Goal: Information Seeking & Learning: Learn about a topic

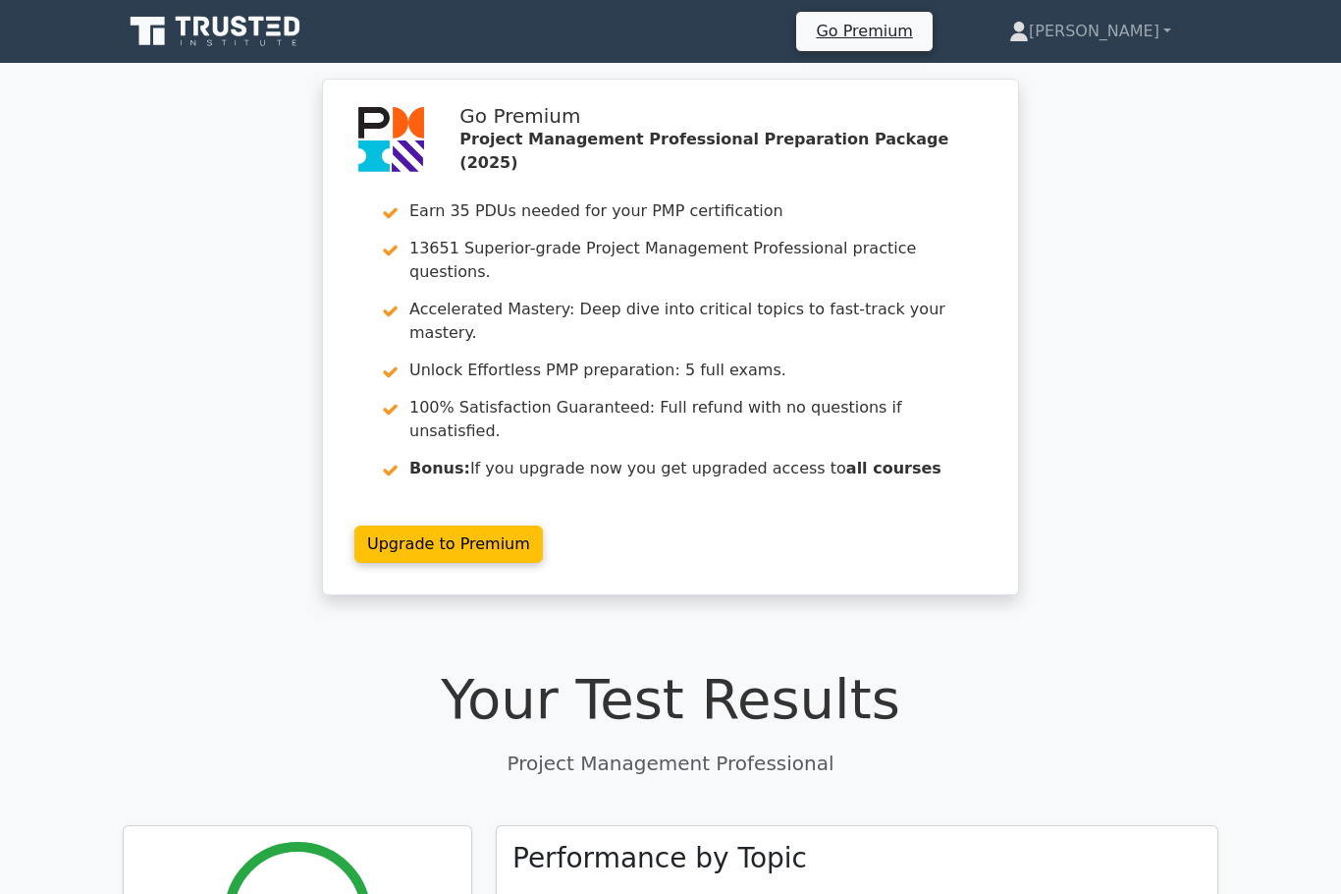
click at [1128, 39] on link "[PERSON_NAME]" at bounding box center [1090, 31] width 256 height 39
click at [1098, 77] on link "Profile" at bounding box center [1040, 77] width 155 height 31
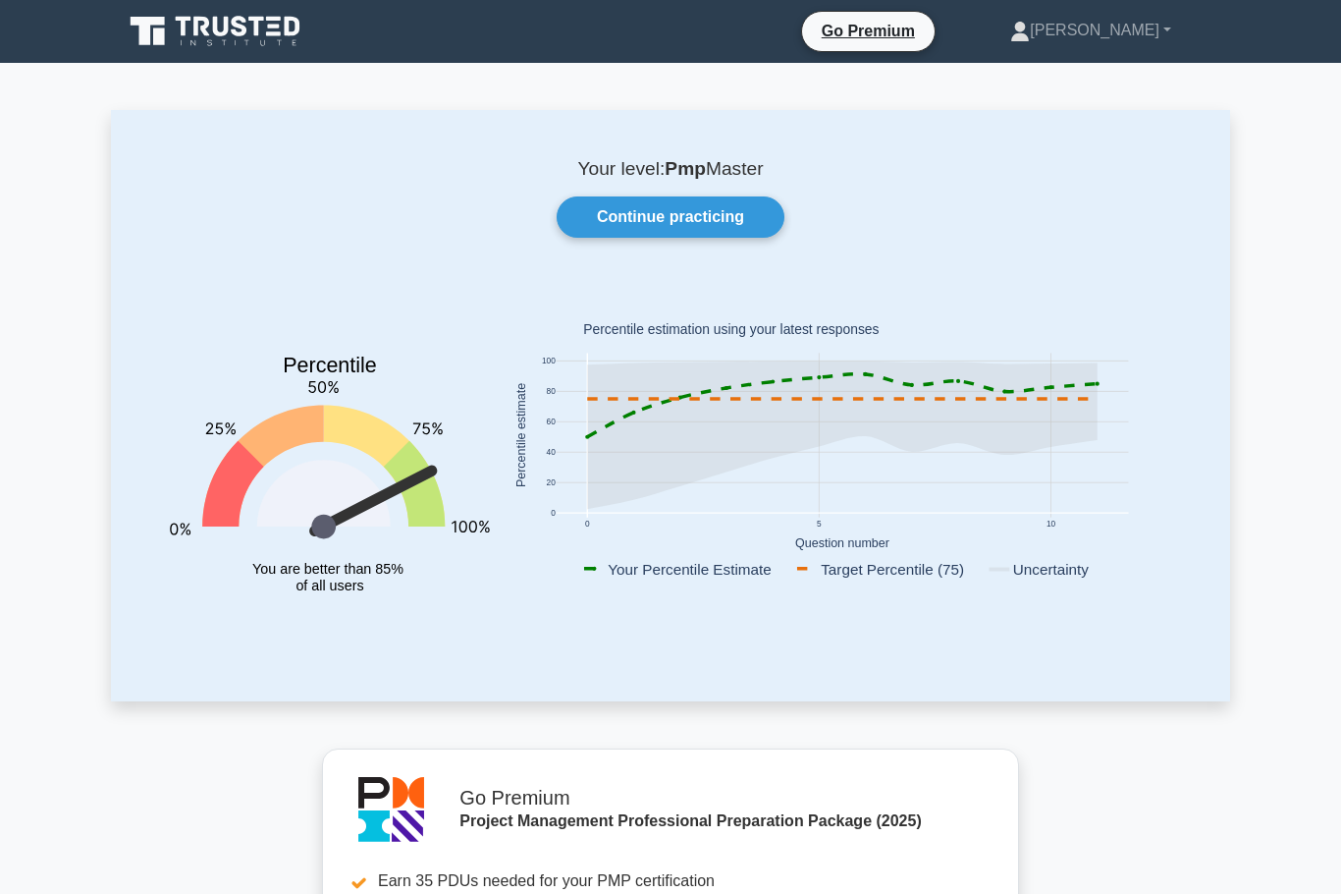
click at [722, 230] on link "Continue practicing" at bounding box center [671, 216] width 228 height 41
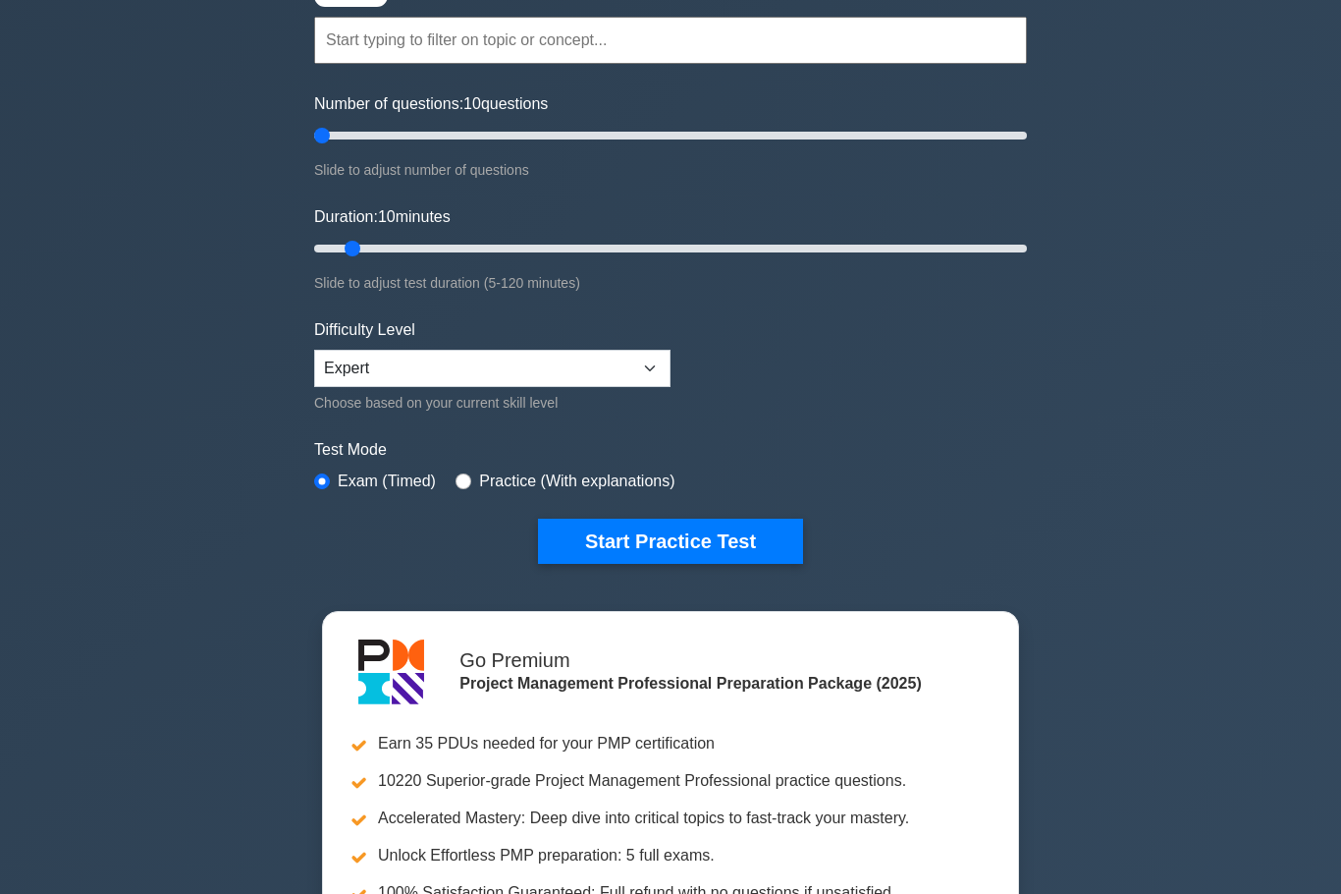
scroll to position [177, 0]
type input "5"
click at [697, 557] on button "Start Practice Test" at bounding box center [670, 541] width 265 height 45
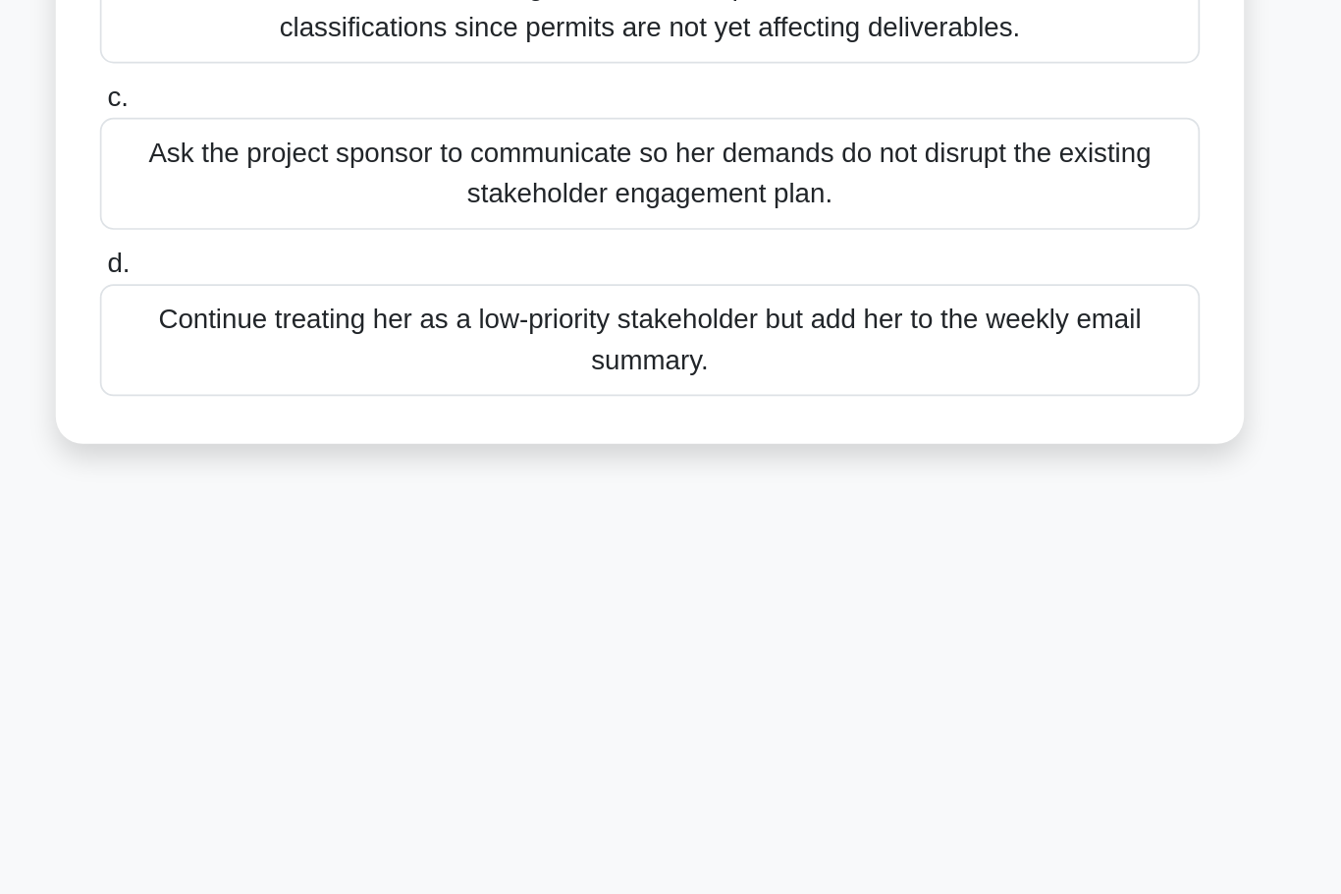
scroll to position [87, 0]
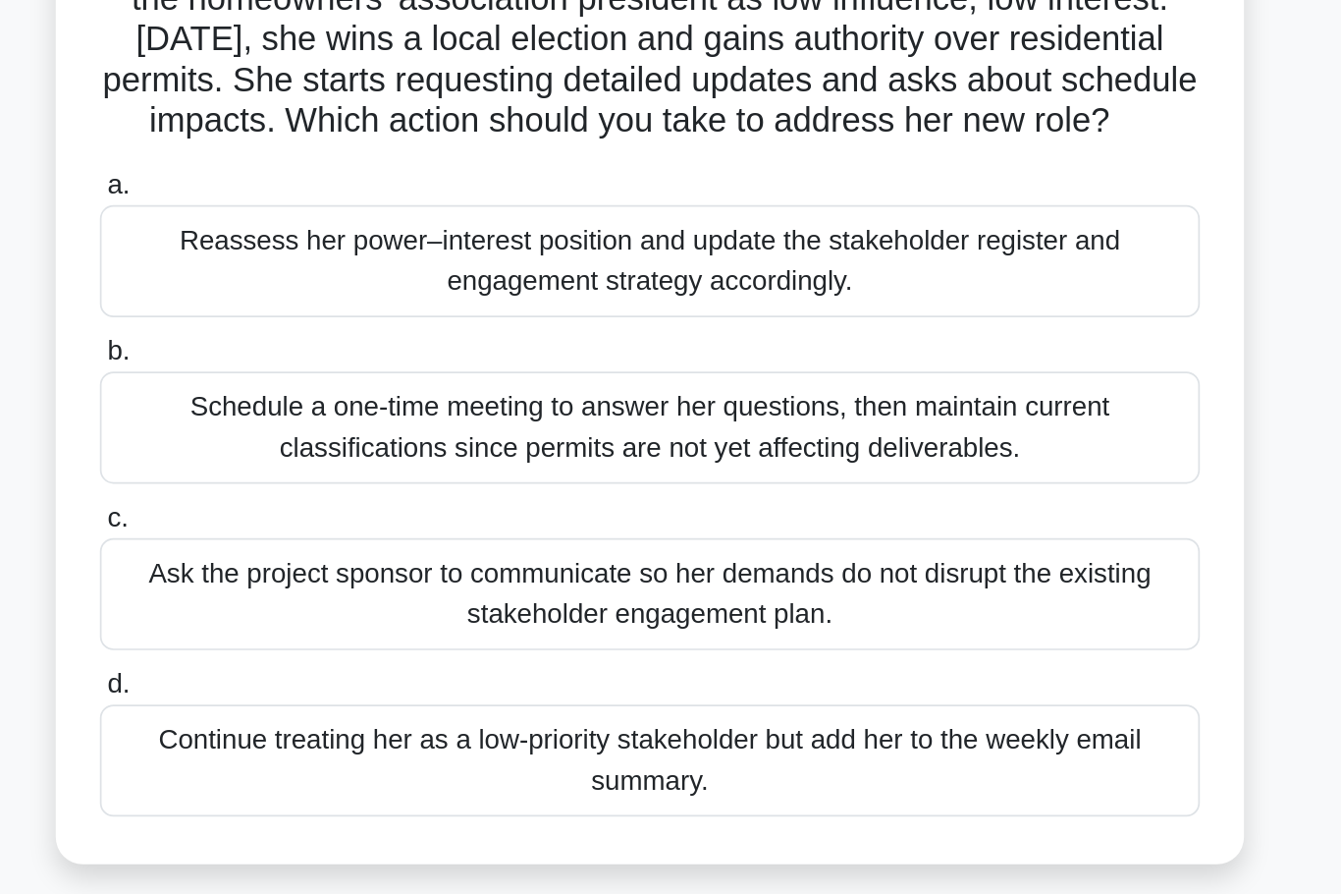
click at [647, 214] on div "Reassess her power–interest position and update the stakeholder register and en…" at bounding box center [671, 246] width 636 height 65
click at [353, 196] on input "a. Reassess her power–interest position and update the stakeholder register and…" at bounding box center [353, 202] width 0 height 13
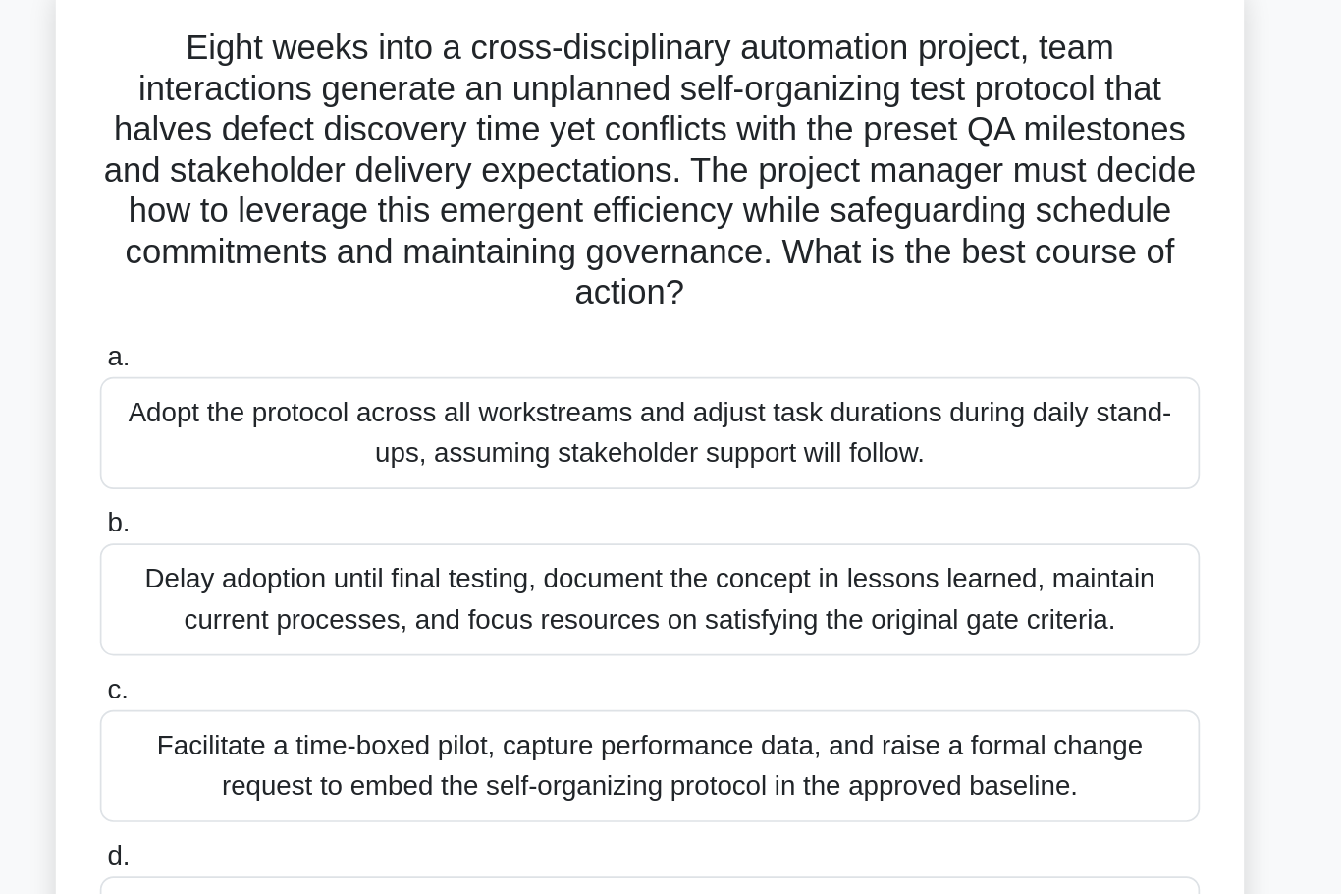
scroll to position [0, 0]
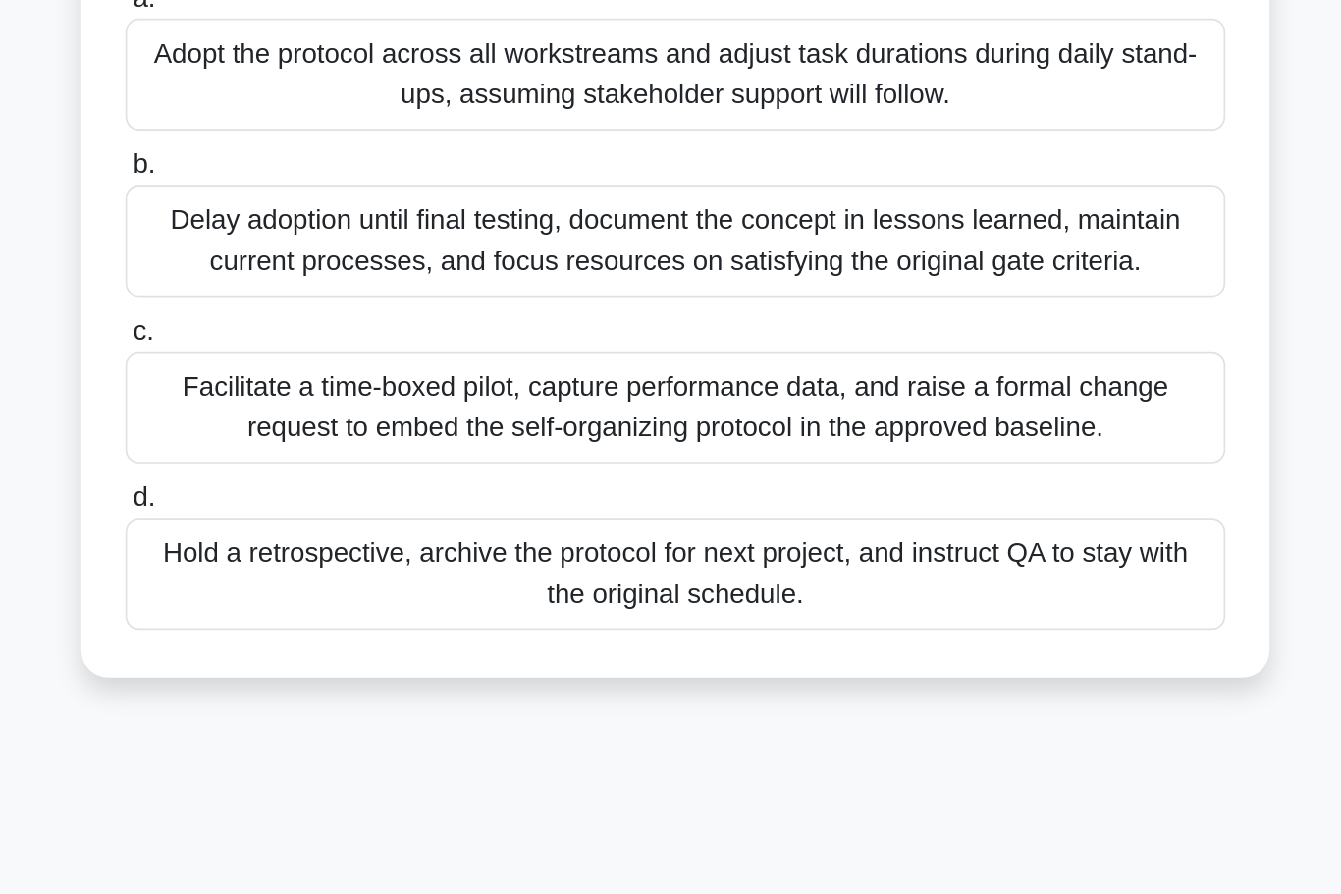
click at [669, 541] on div "Facilitate a time-boxed pilot, capture performance data, and raise a formal cha…" at bounding box center [671, 573] width 636 height 65
click at [353, 523] on input "c. Facilitate a time-boxed pilot, capture performance data, and raise a formal …" at bounding box center [353, 529] width 0 height 13
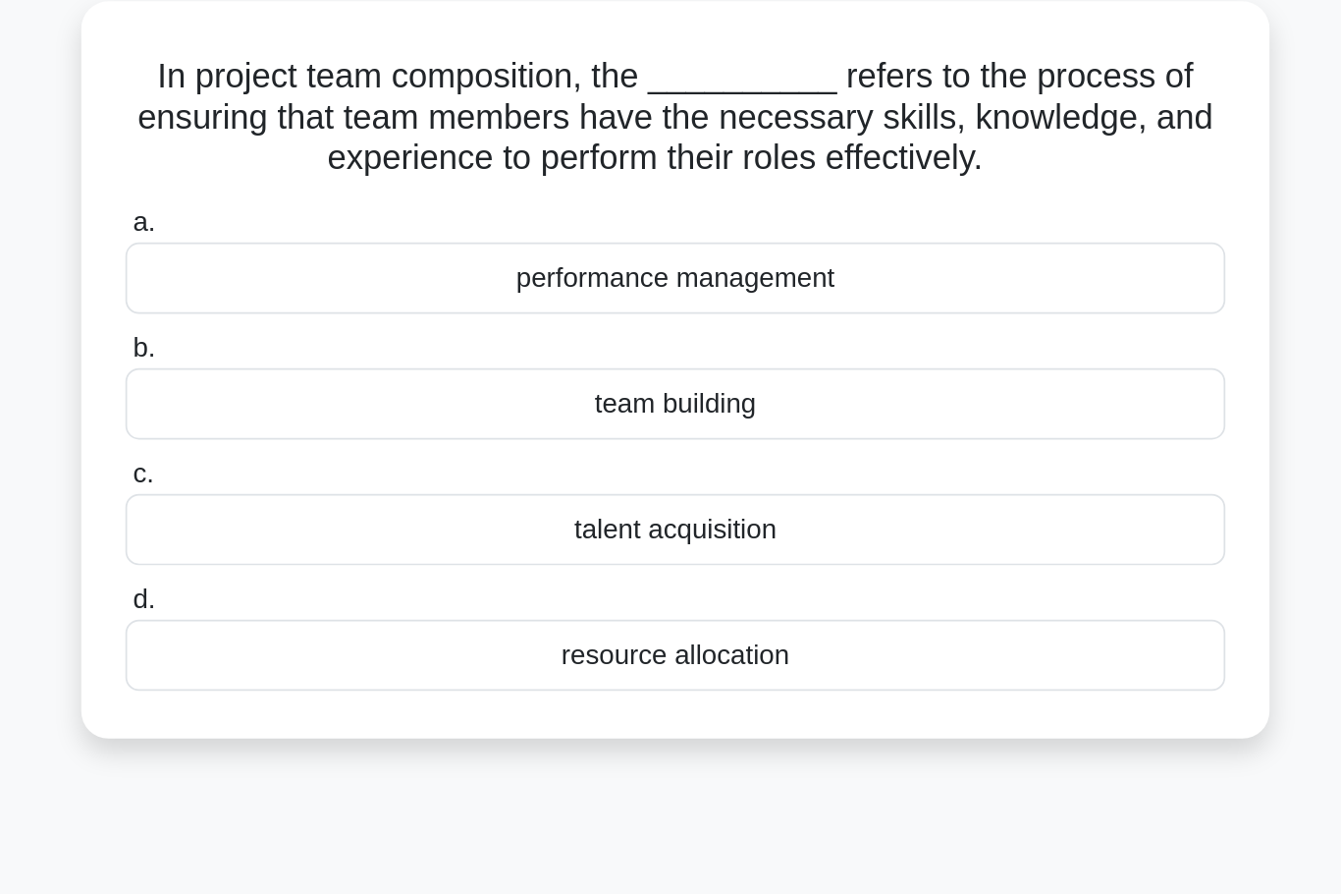
click at [634, 400] on div "talent acquisition" at bounding box center [671, 420] width 636 height 41
click at [353, 382] on input "c. talent acquisition" at bounding box center [353, 388] width 0 height 13
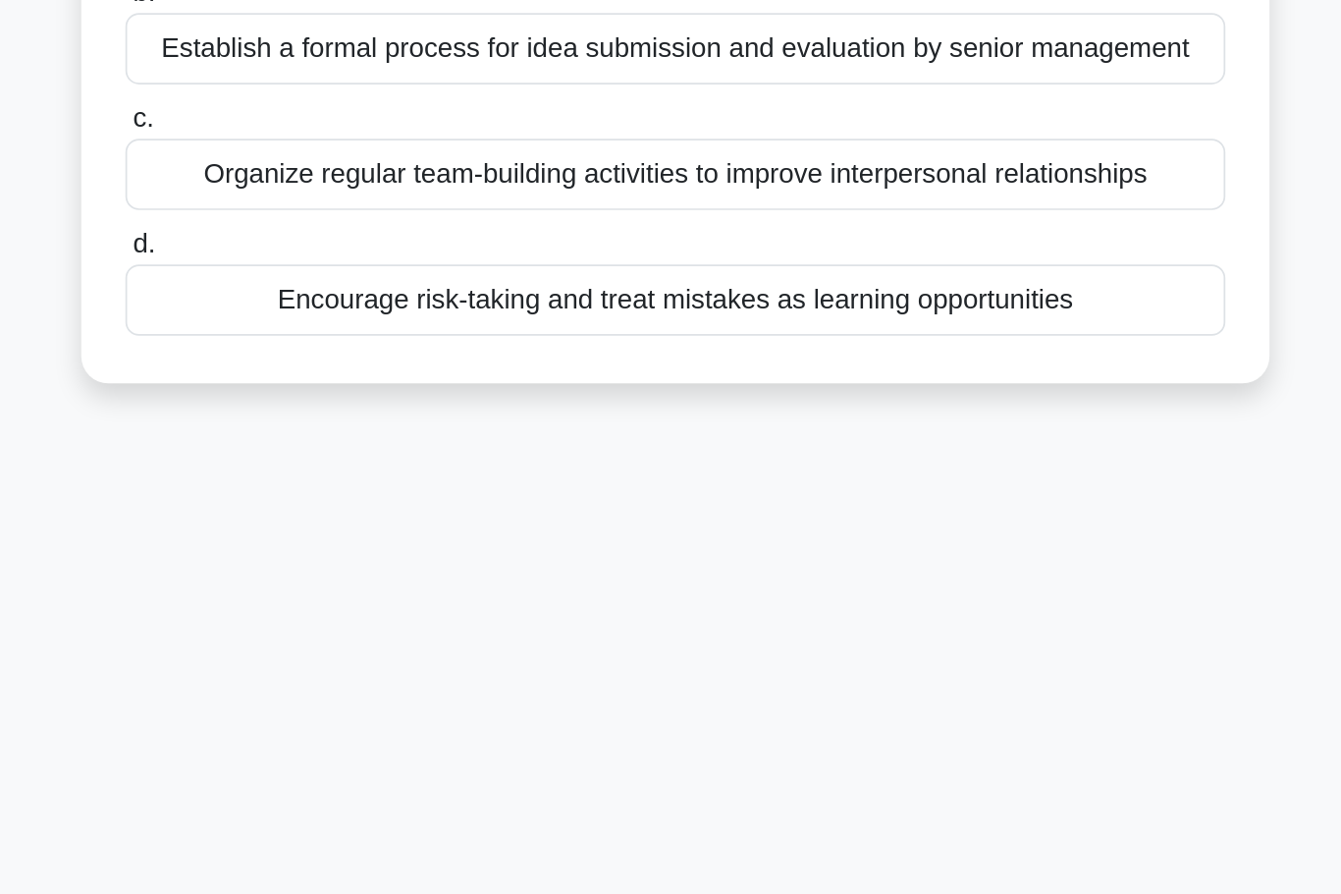
scroll to position [7, 0]
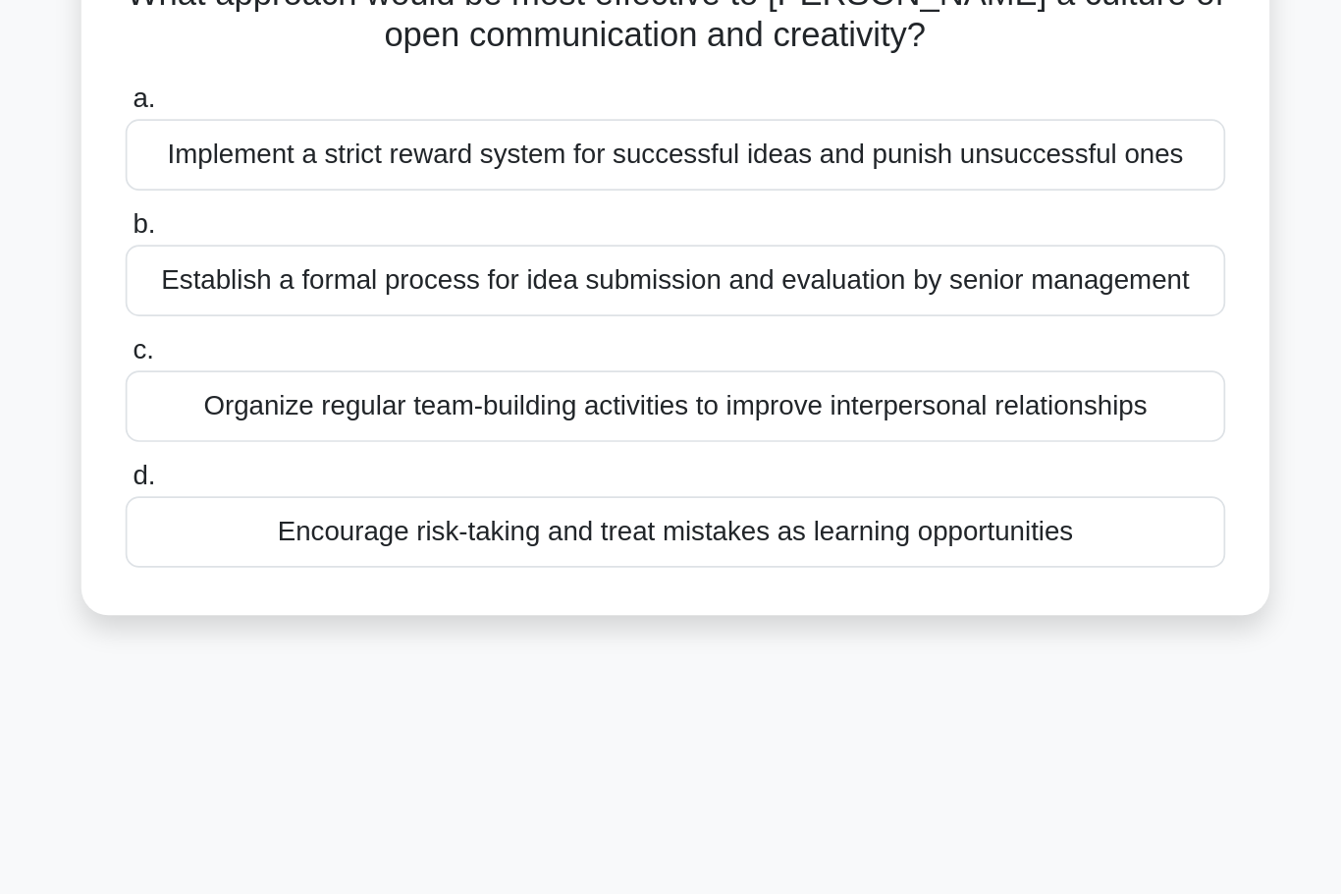
click at [652, 416] on div "Organize regular team-building activities to improve interpersonal relationships" at bounding box center [671, 436] width 636 height 41
click at [353, 399] on input "c. Organize regular team-building activities to improve interpersonal relations…" at bounding box center [353, 405] width 0 height 13
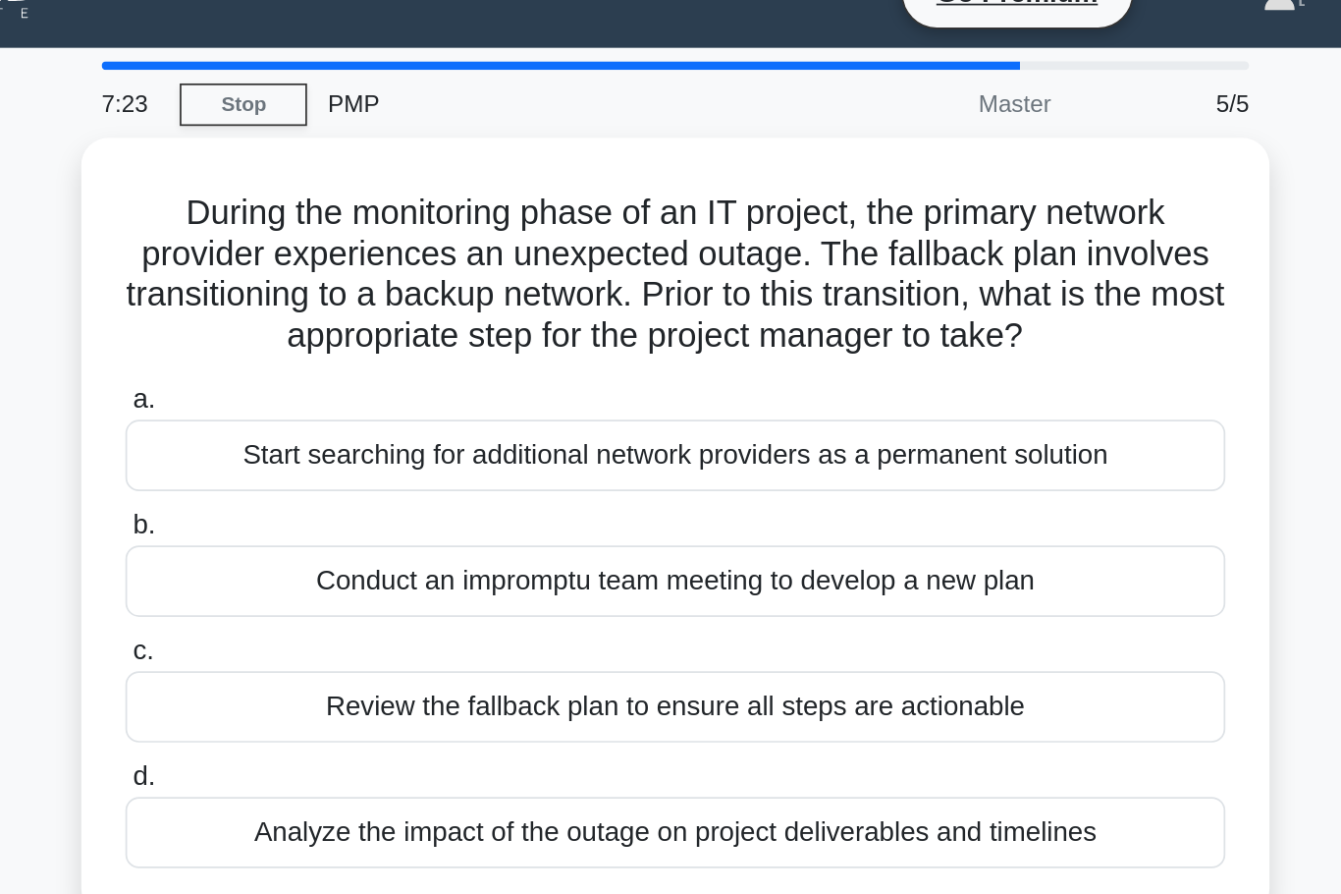
scroll to position [0, 0]
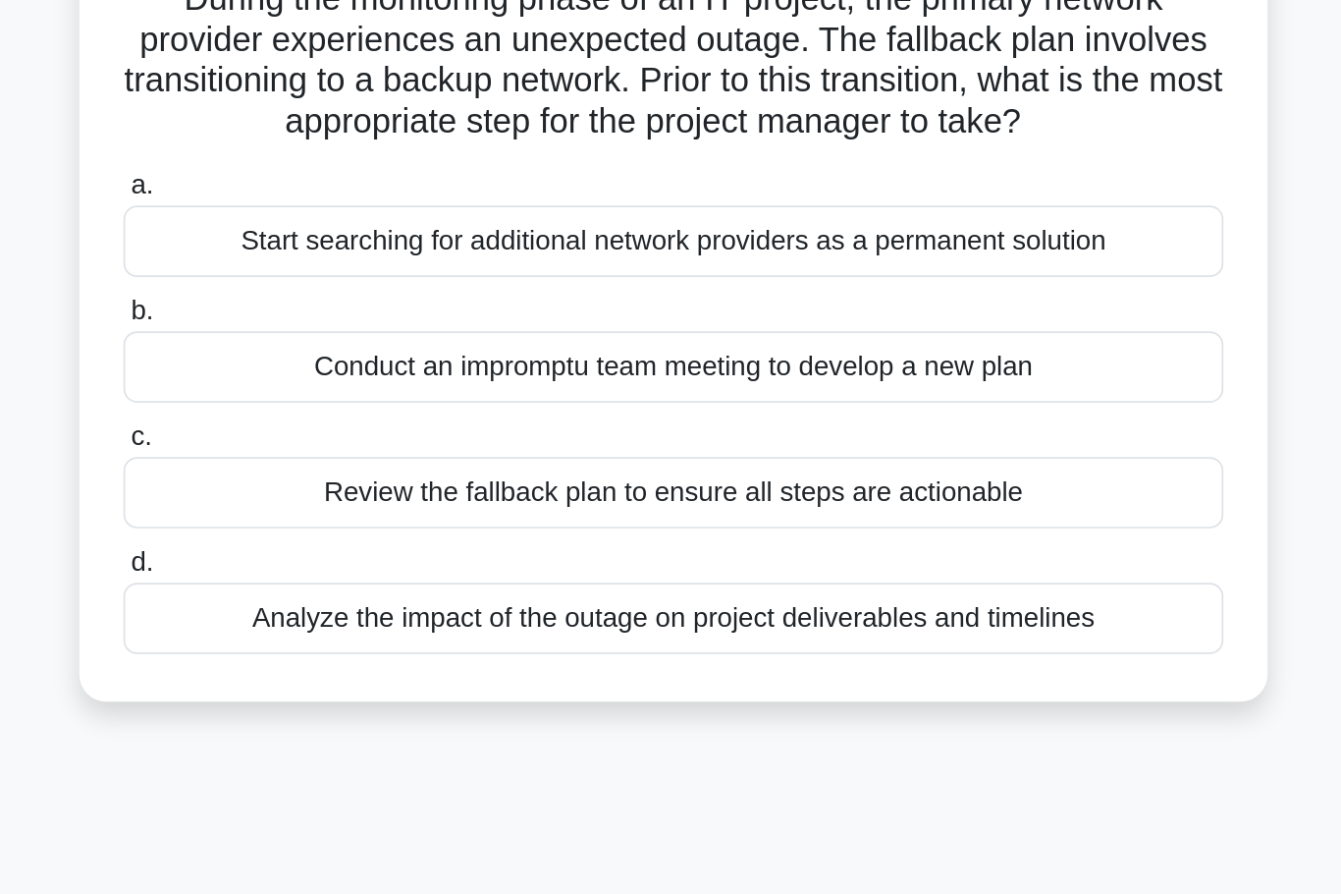
click at [674, 423] on div "Review the fallback plan to ensure all steps are actionable" at bounding box center [671, 443] width 636 height 41
click at [353, 406] on input "c. Review the fallback plan to ensure all steps are actionable" at bounding box center [353, 412] width 0 height 13
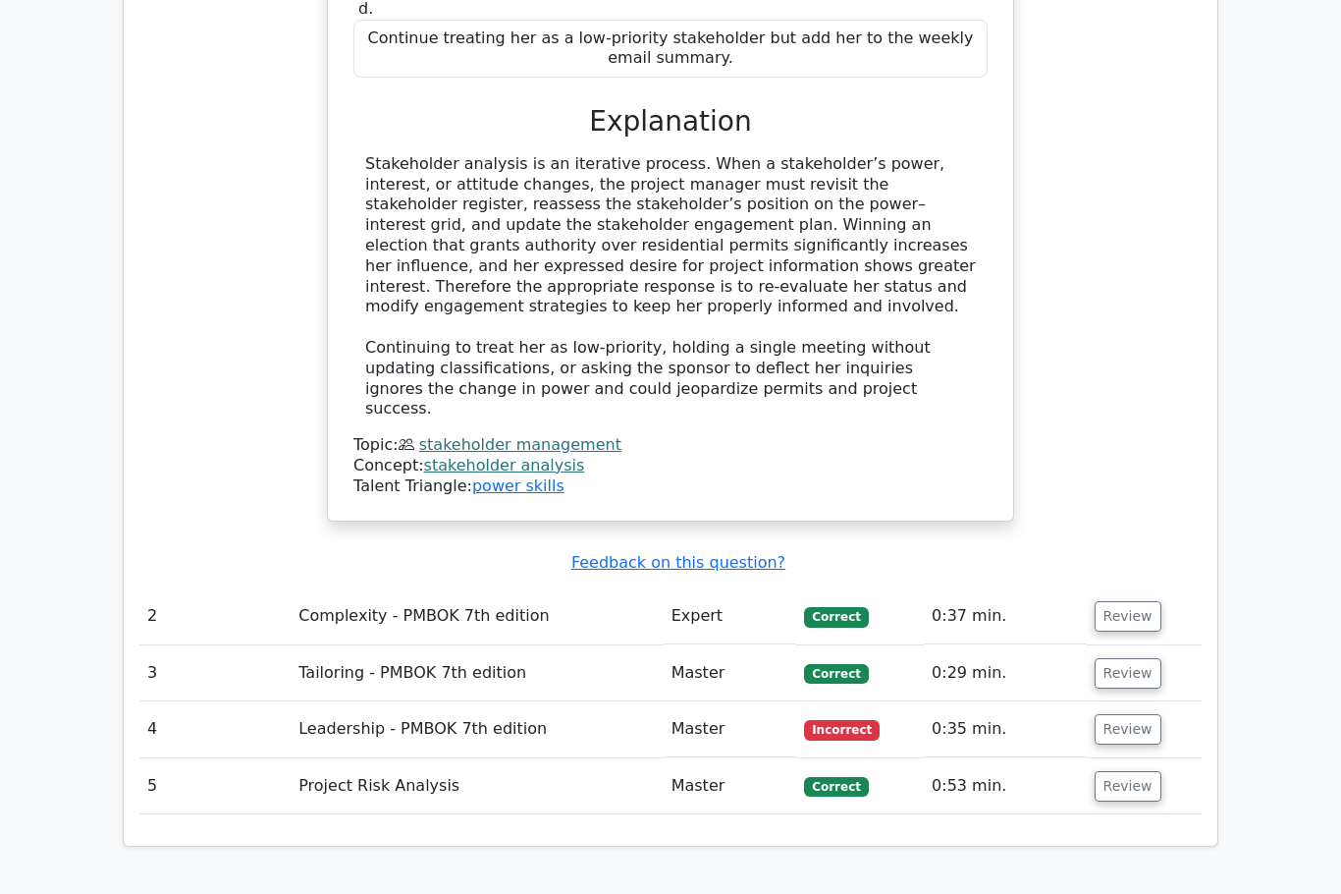
scroll to position [2096, 0]
click at [1150, 716] on button "Review" at bounding box center [1128, 731] width 67 height 30
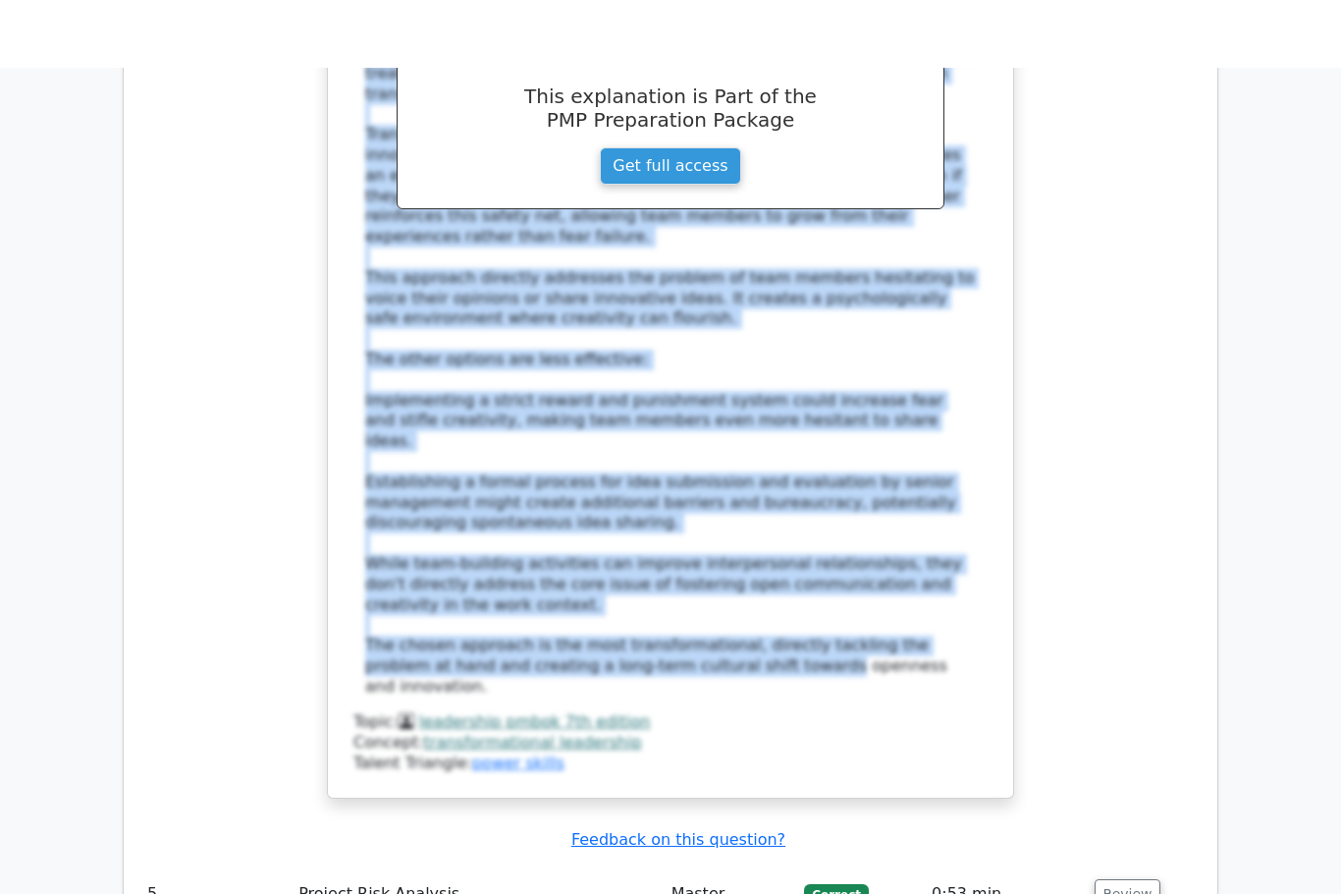
scroll to position [3390, 0]
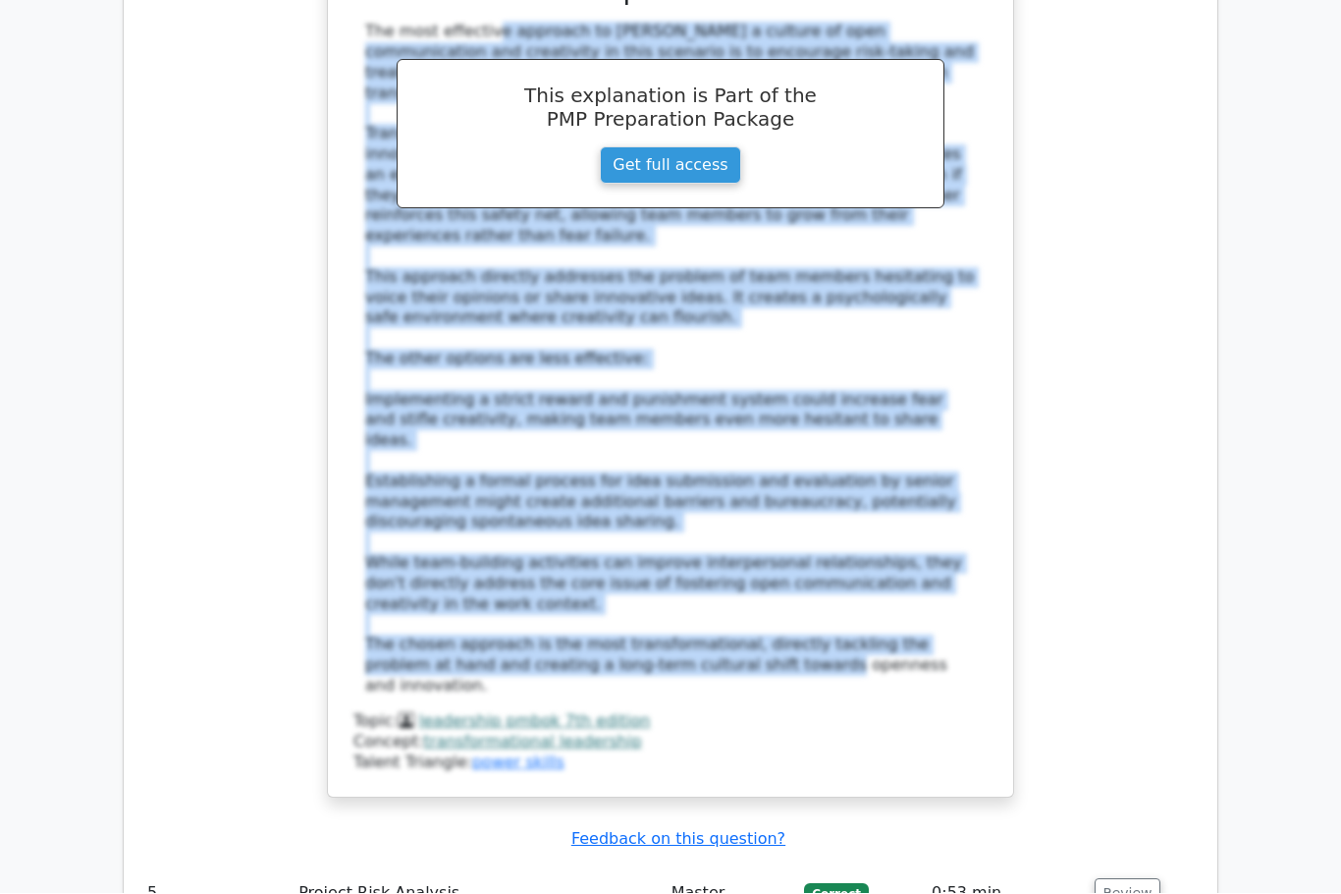
click at [1183, 439] on div "As a transformational leader, you're managing a project where team members ofte…" at bounding box center [670, 144] width 1063 height 1356
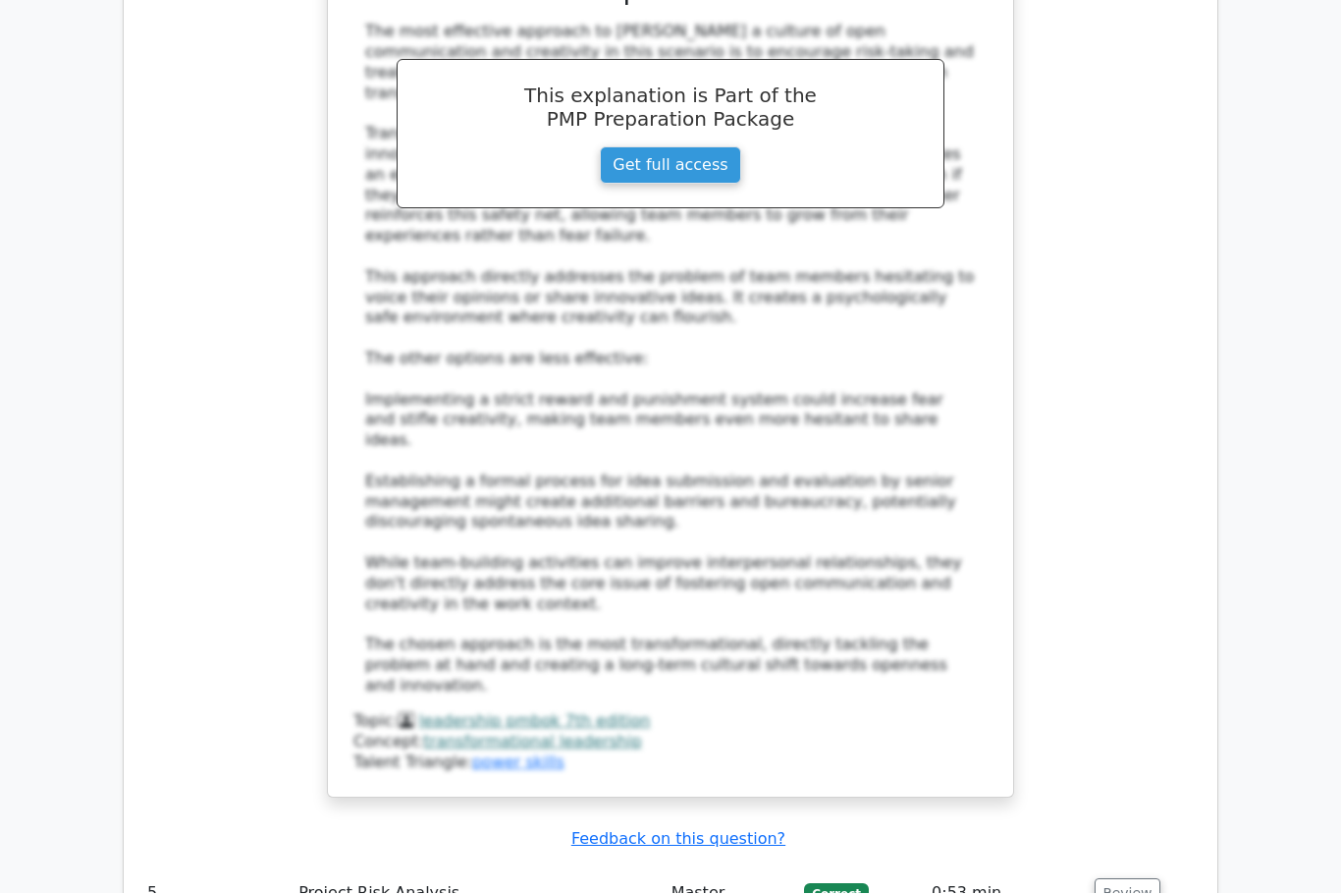
click at [1148, 455] on div "As a transformational leader, you're managing a project where team members ofte…" at bounding box center [670, 144] width 1063 height 1356
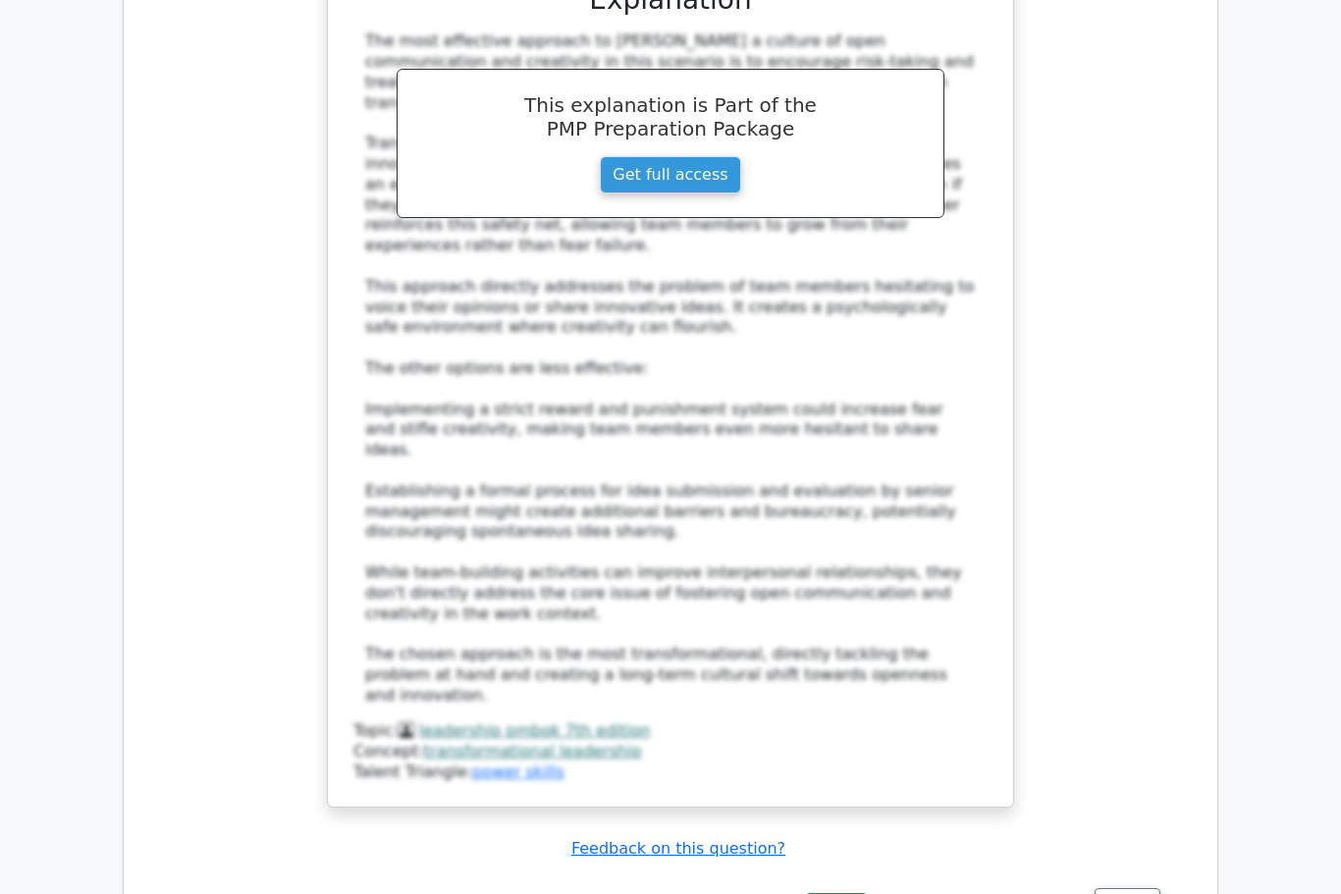
scroll to position [3378, 0]
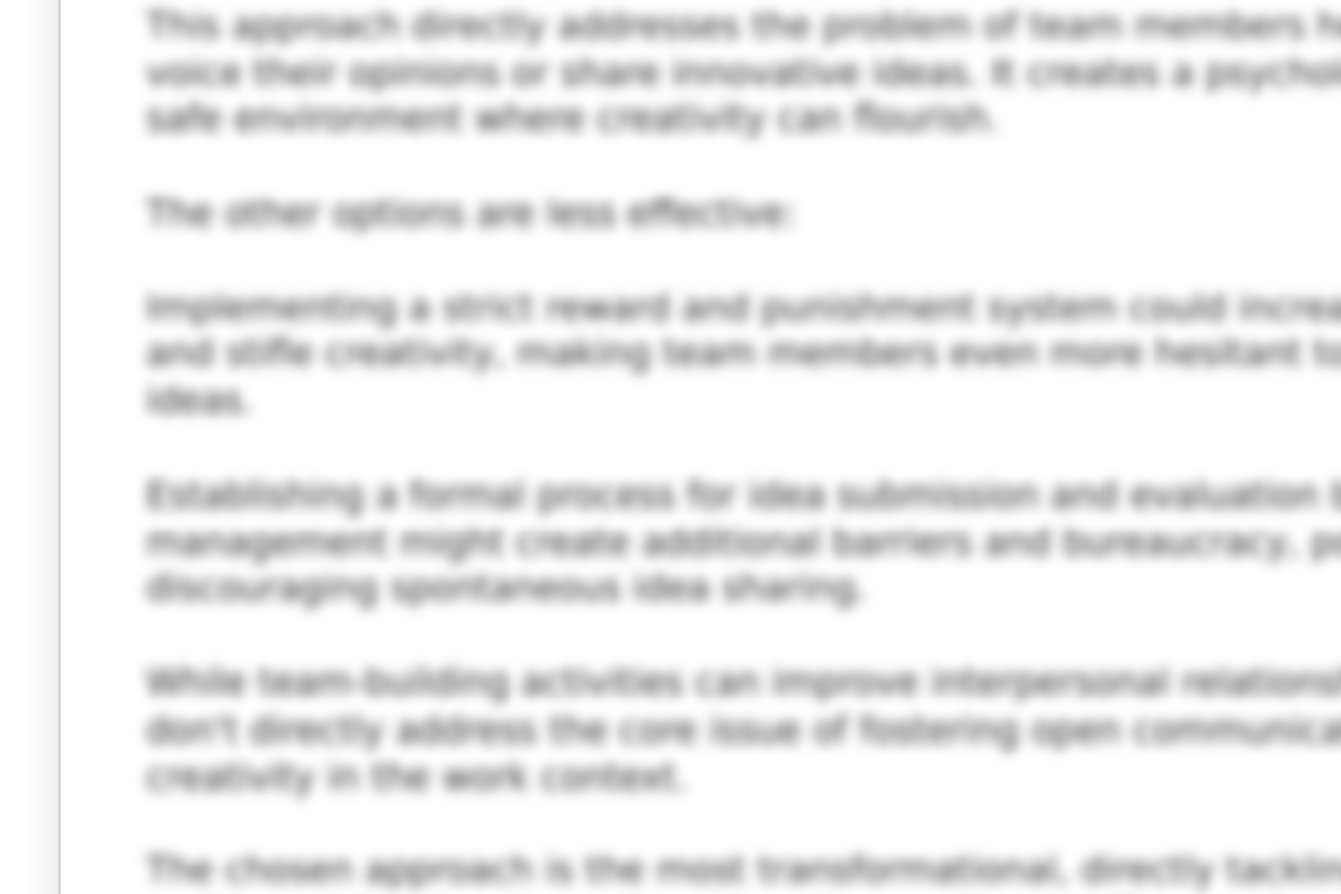
click at [419, 724] on link "leadership pmbok 7th edition" at bounding box center [535, 733] width 232 height 19
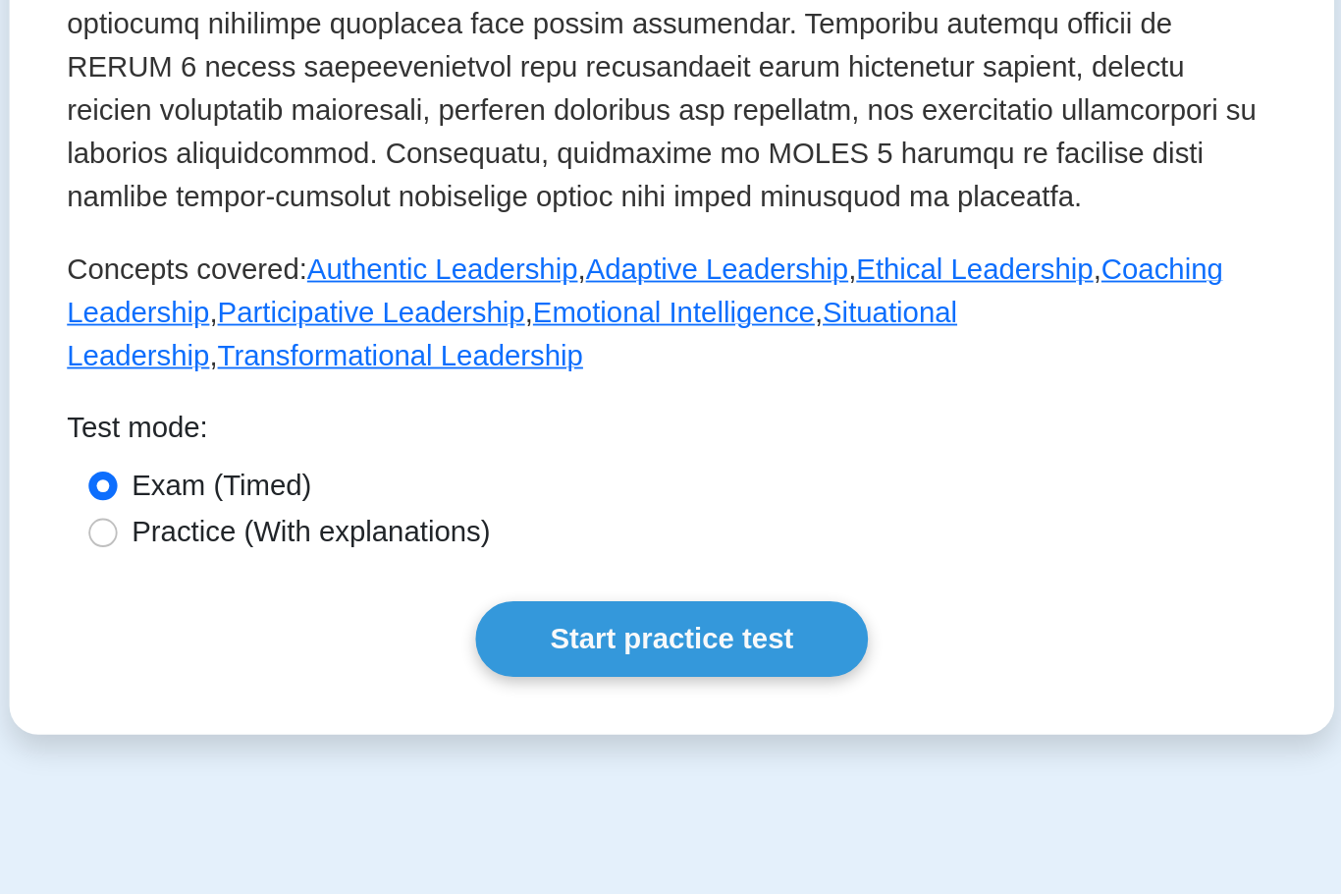
scroll to position [596, 0]
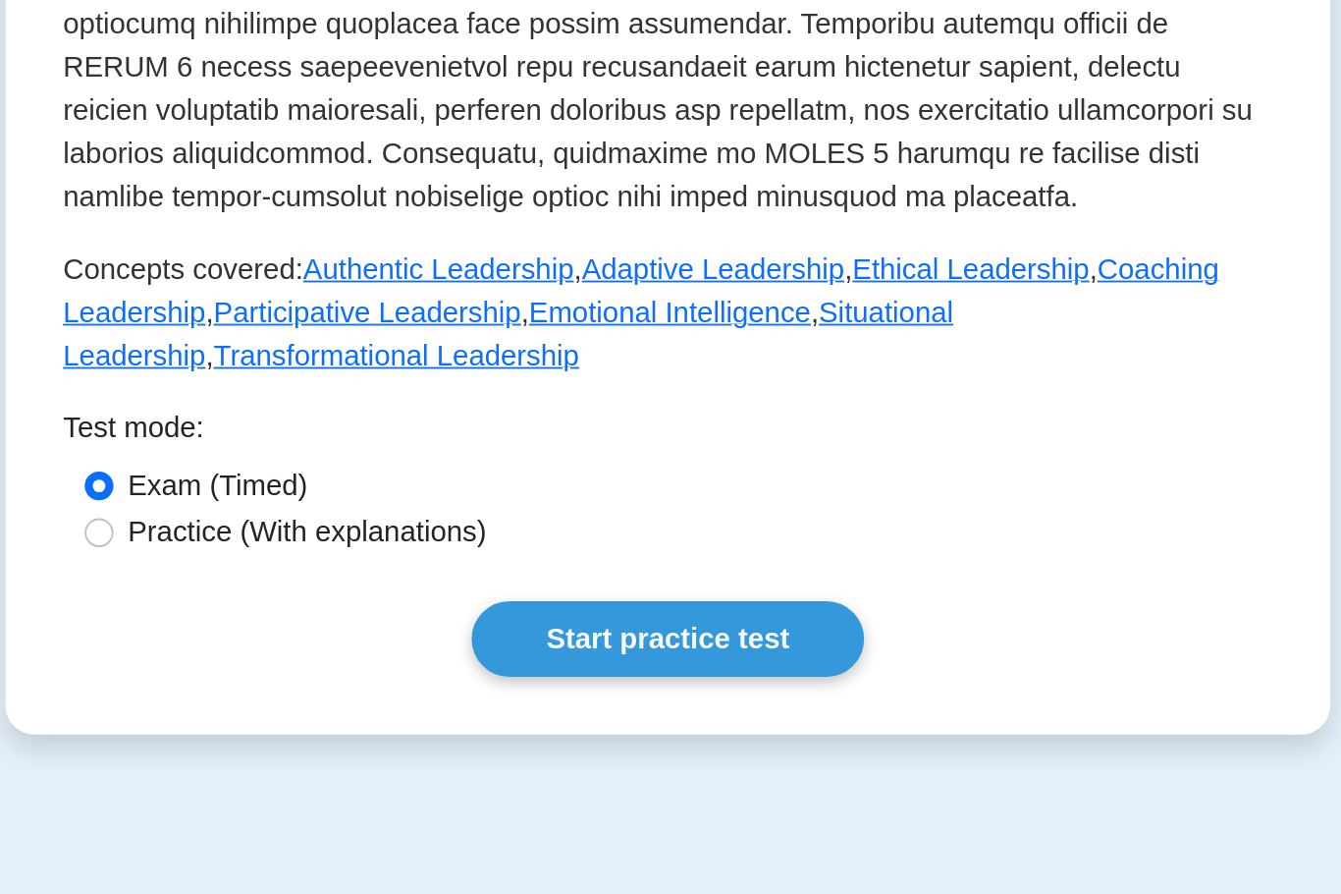
click at [423, 554] on link "Transformational Leadership" at bounding box center [522, 562] width 199 height 17
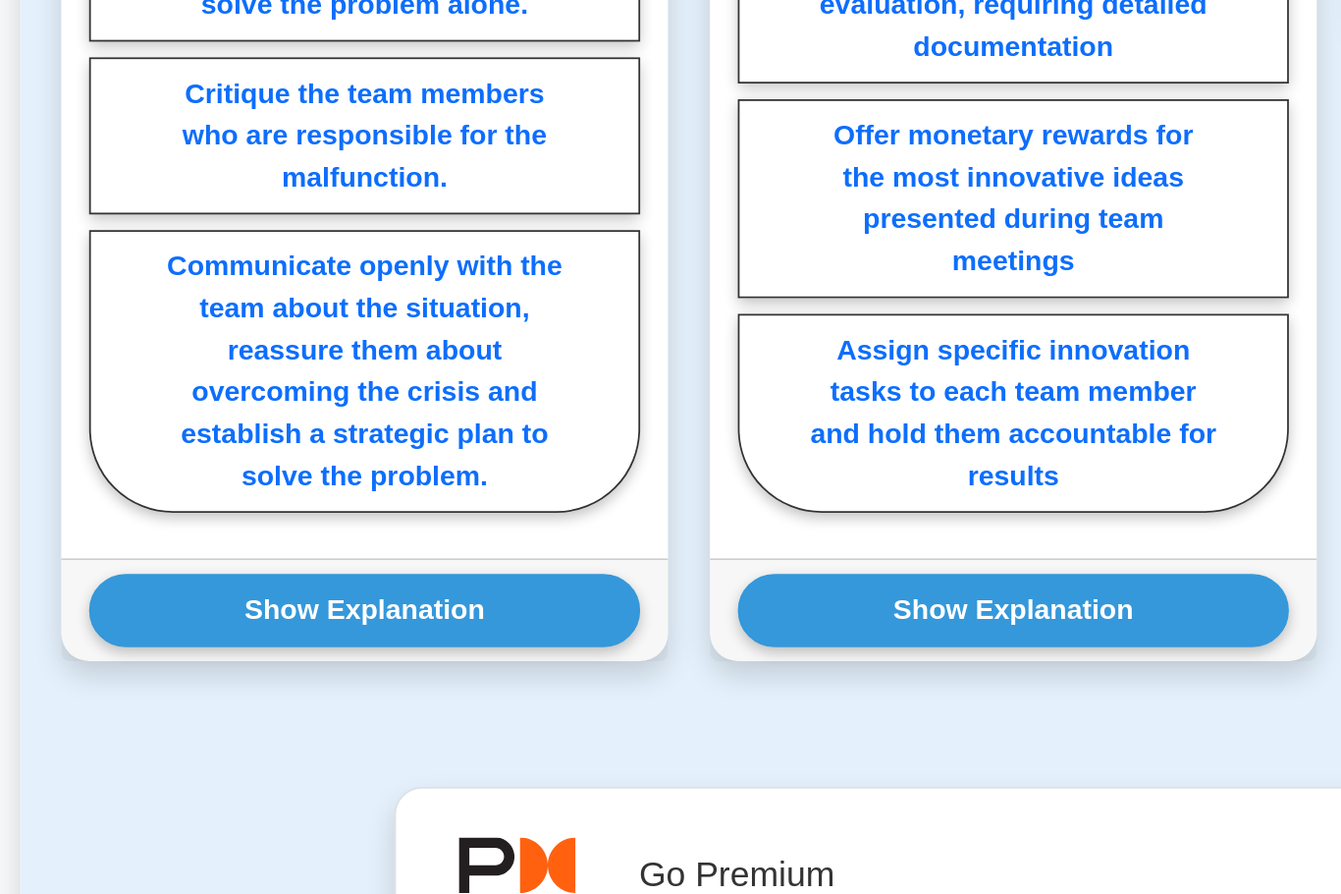
scroll to position [2073, 0]
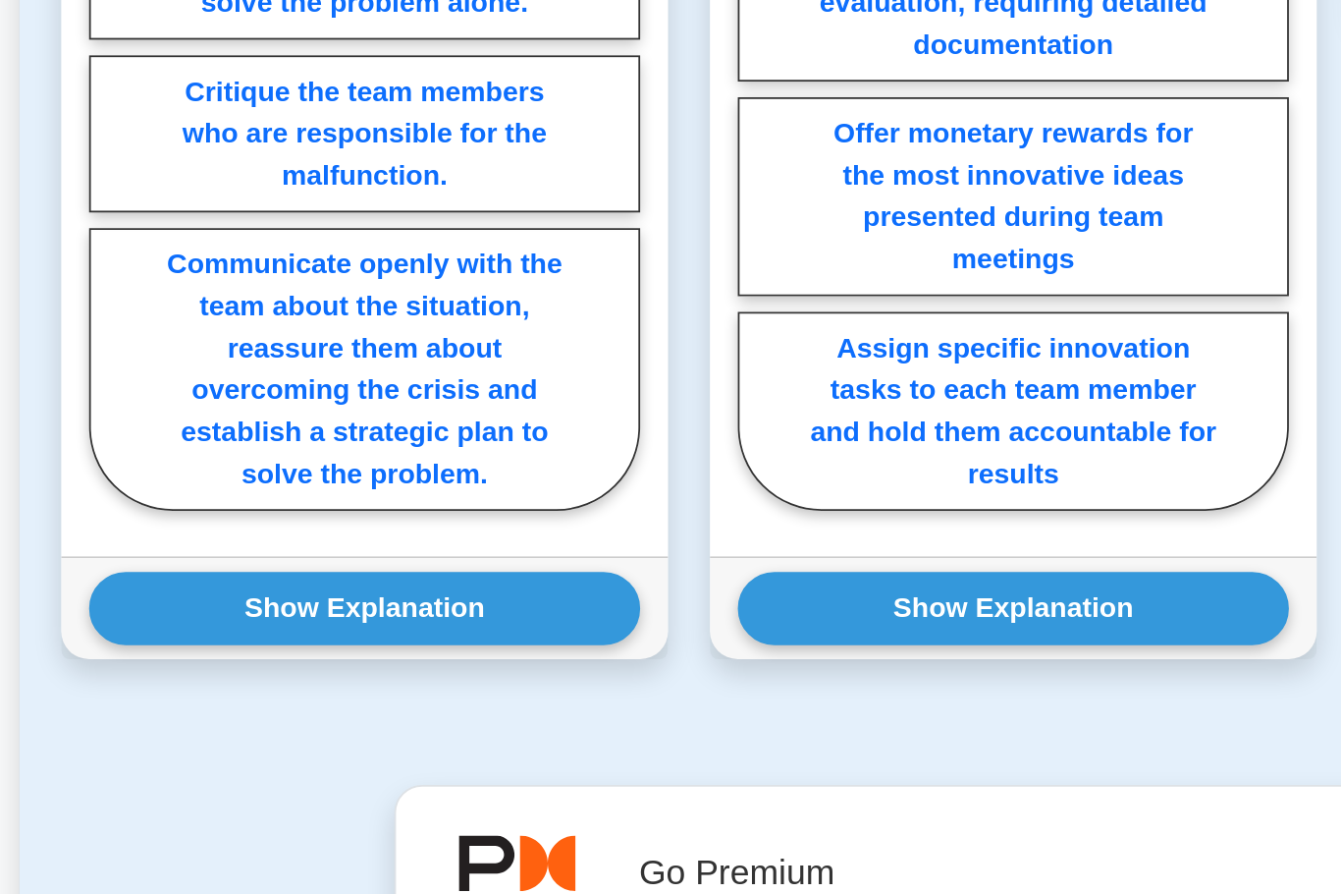
click at [150, 481] on label "Communicate openly with the team about the situation, reassure them about overc…" at bounding box center [305, 560] width 310 height 159
click at [150, 403] on input "Communicate openly with the team about the situation, reassure them about overc…" at bounding box center [156, 409] width 13 height 13
radio input "true"
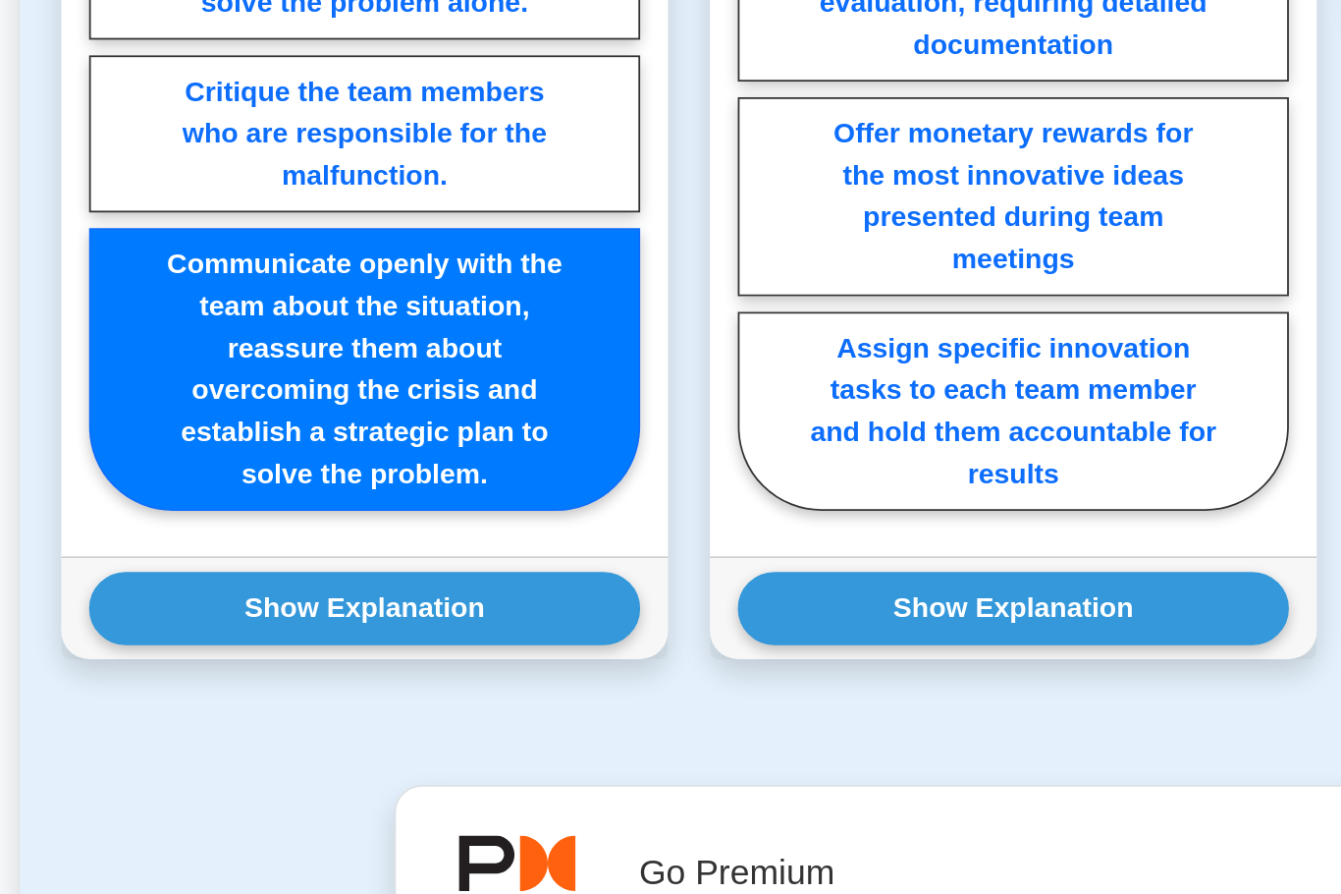
click at [150, 675] on button "Show Explanation" at bounding box center [305, 695] width 310 height 41
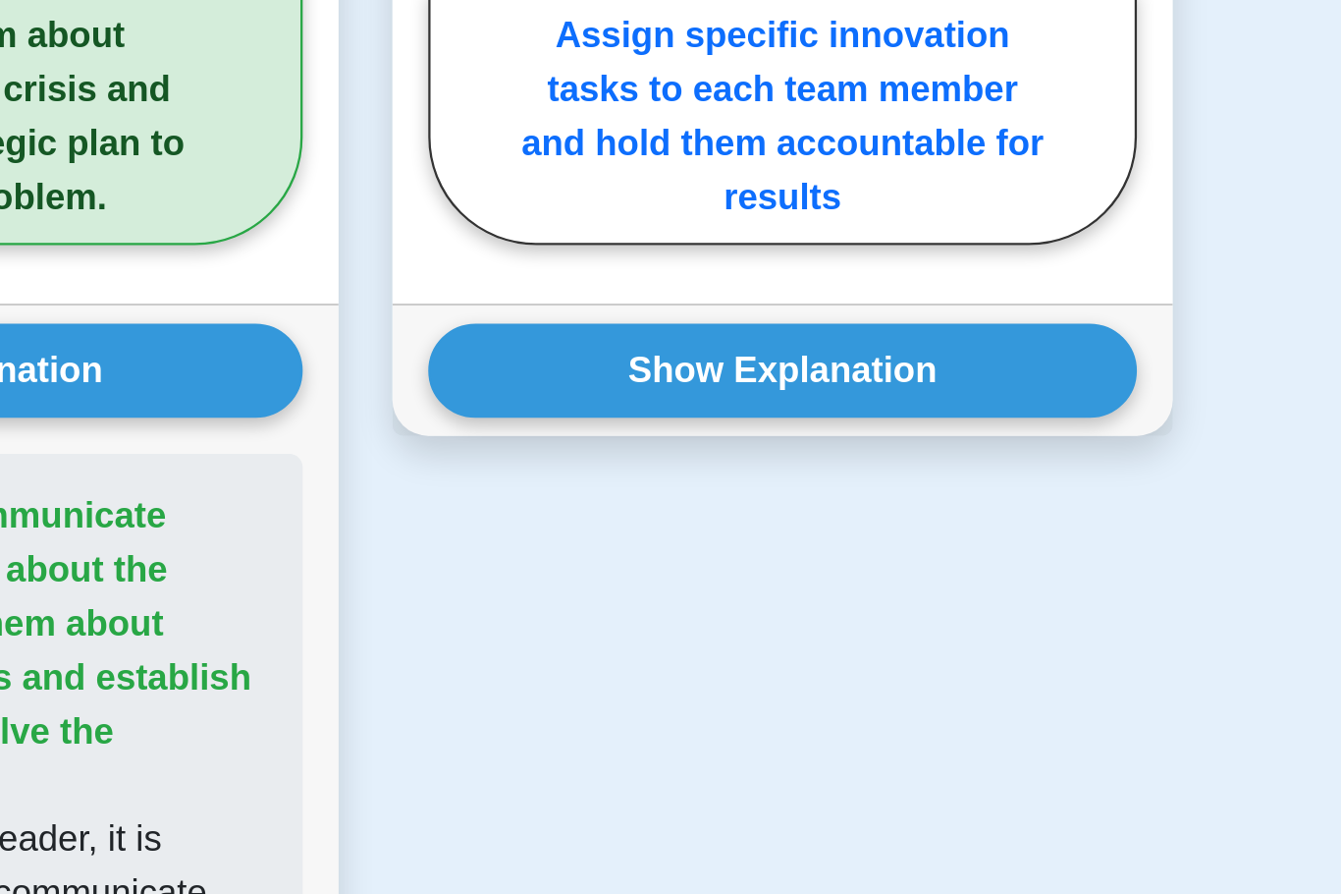
scroll to position [2133, 0]
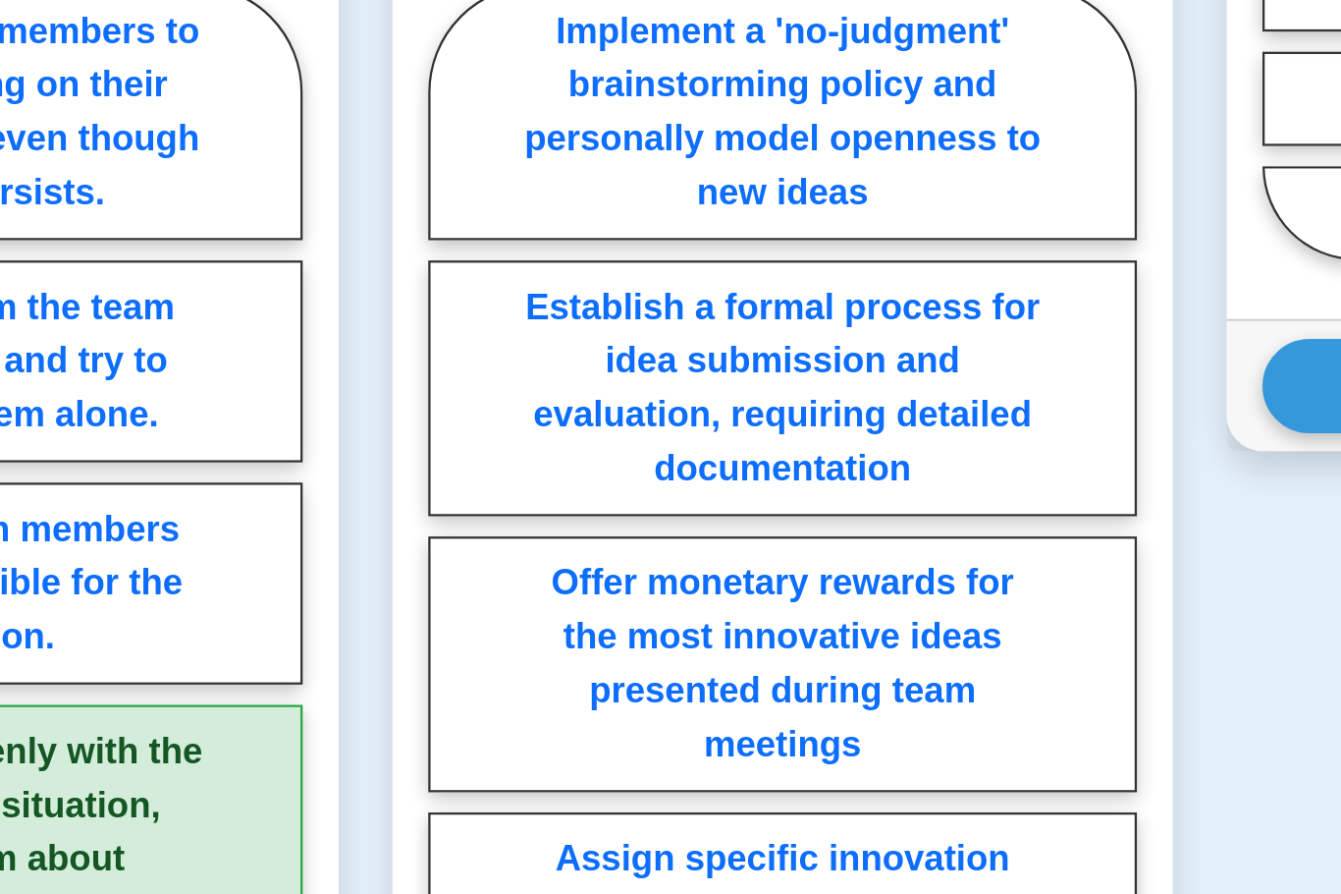
click at [516, 211] on label "Implement a 'no-judgment' brainstorming policy and personally model openness to…" at bounding box center [671, 162] width 310 height 112
click at [516, 343] on input "Implement a 'no-judgment' brainstorming policy and personally model openness to…" at bounding box center [522, 349] width 13 height 13
radio input "true"
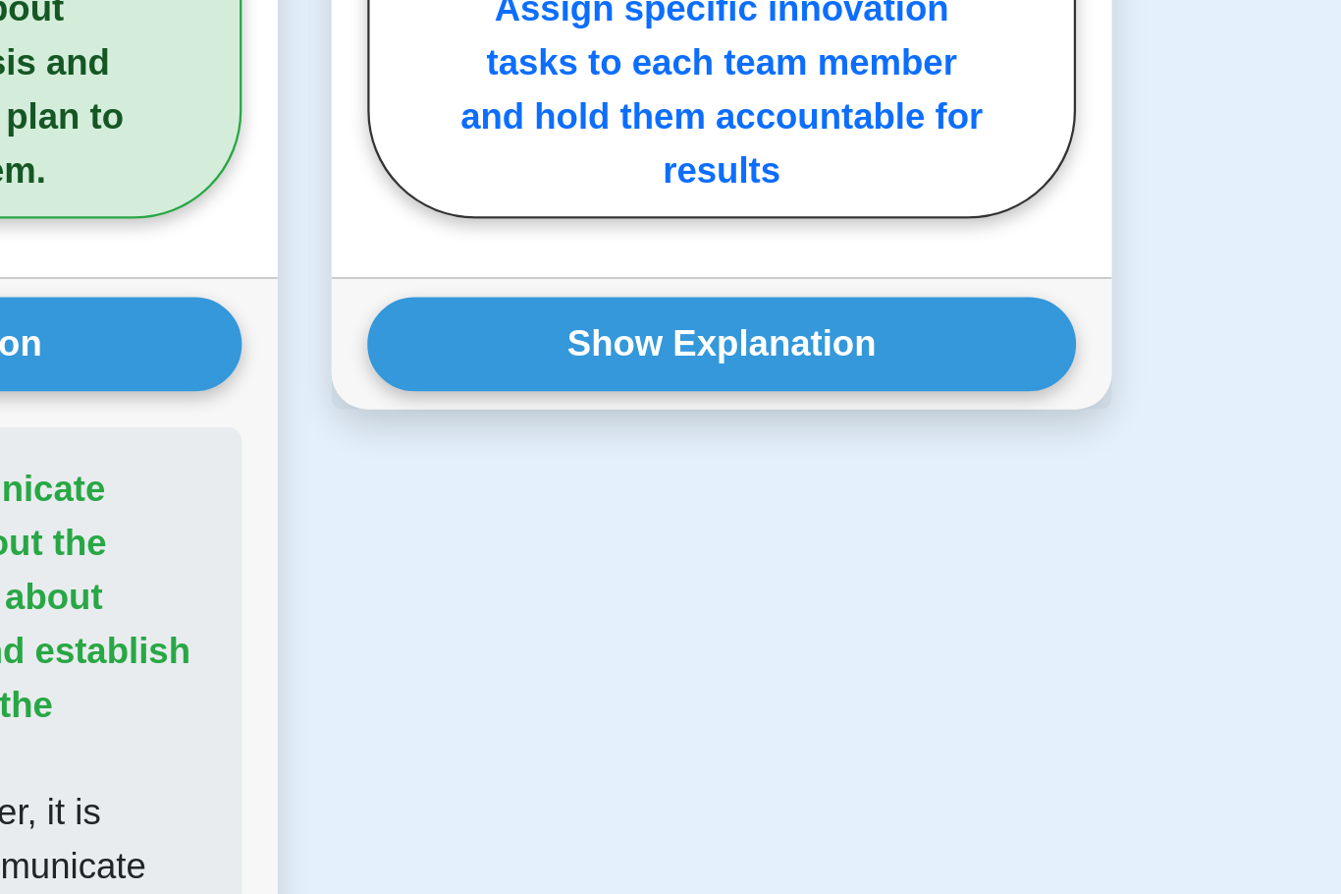
scroll to position [2166, 0]
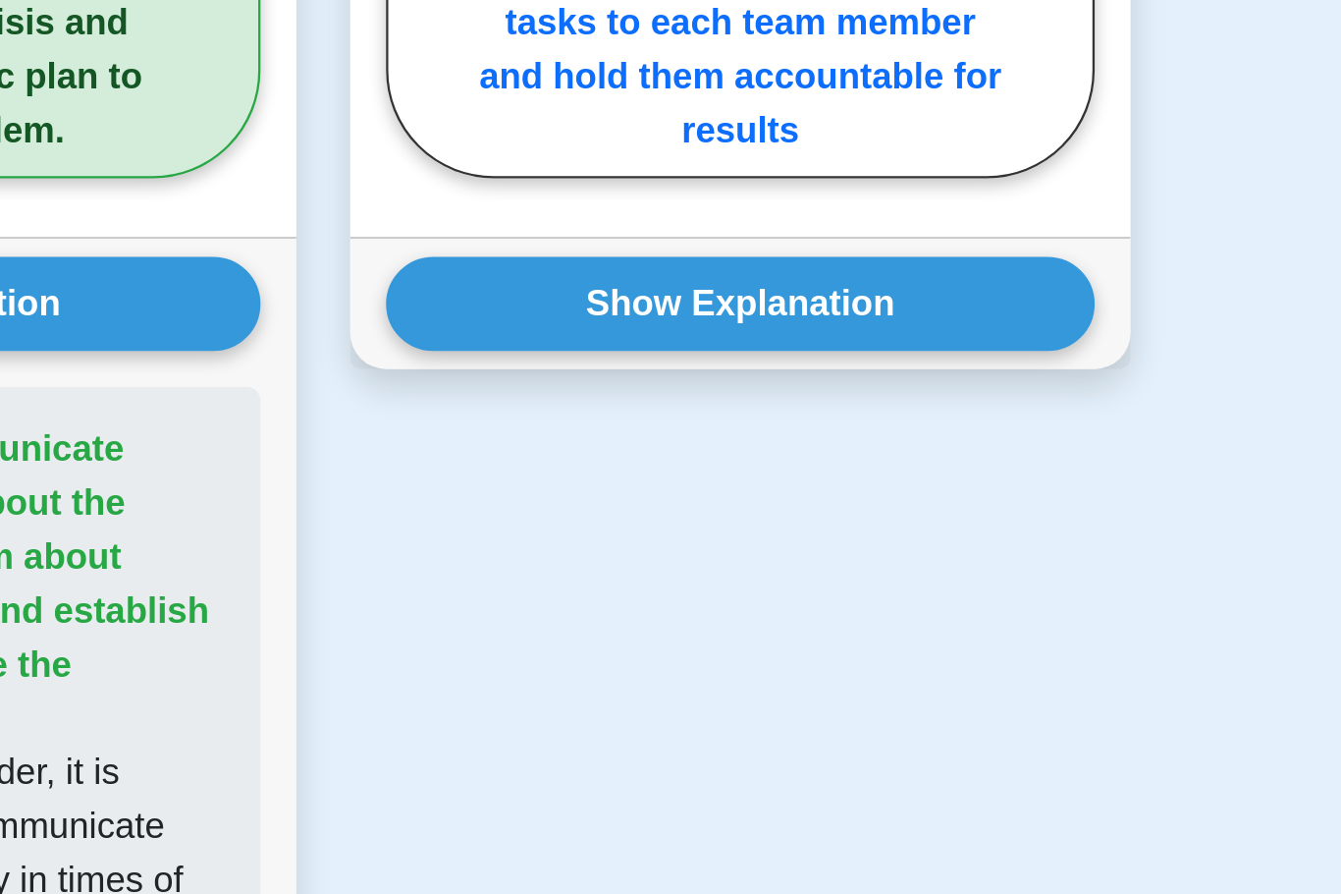
click at [516, 581] on button "Show Explanation" at bounding box center [671, 601] width 310 height 41
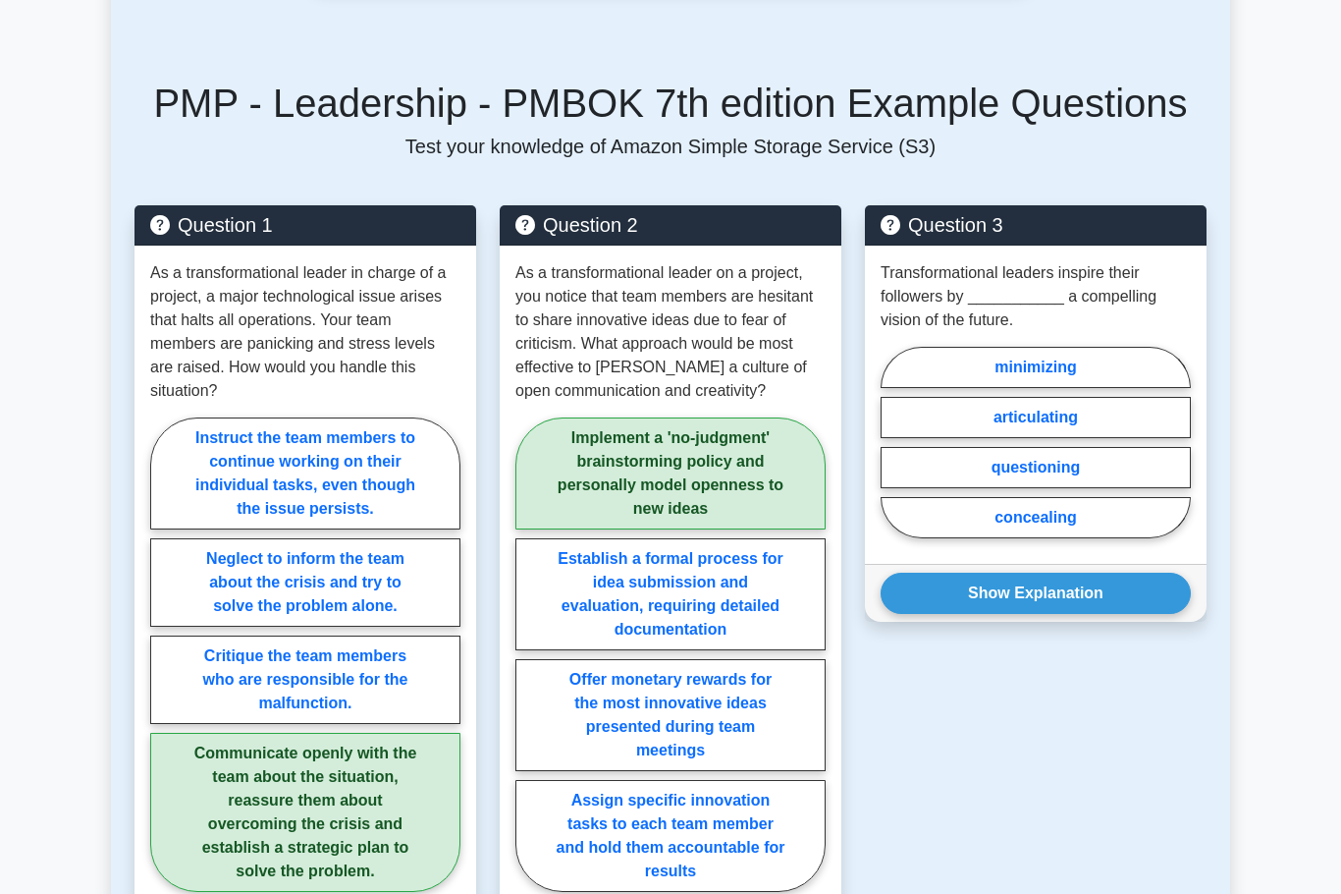
scroll to position [1865, 0]
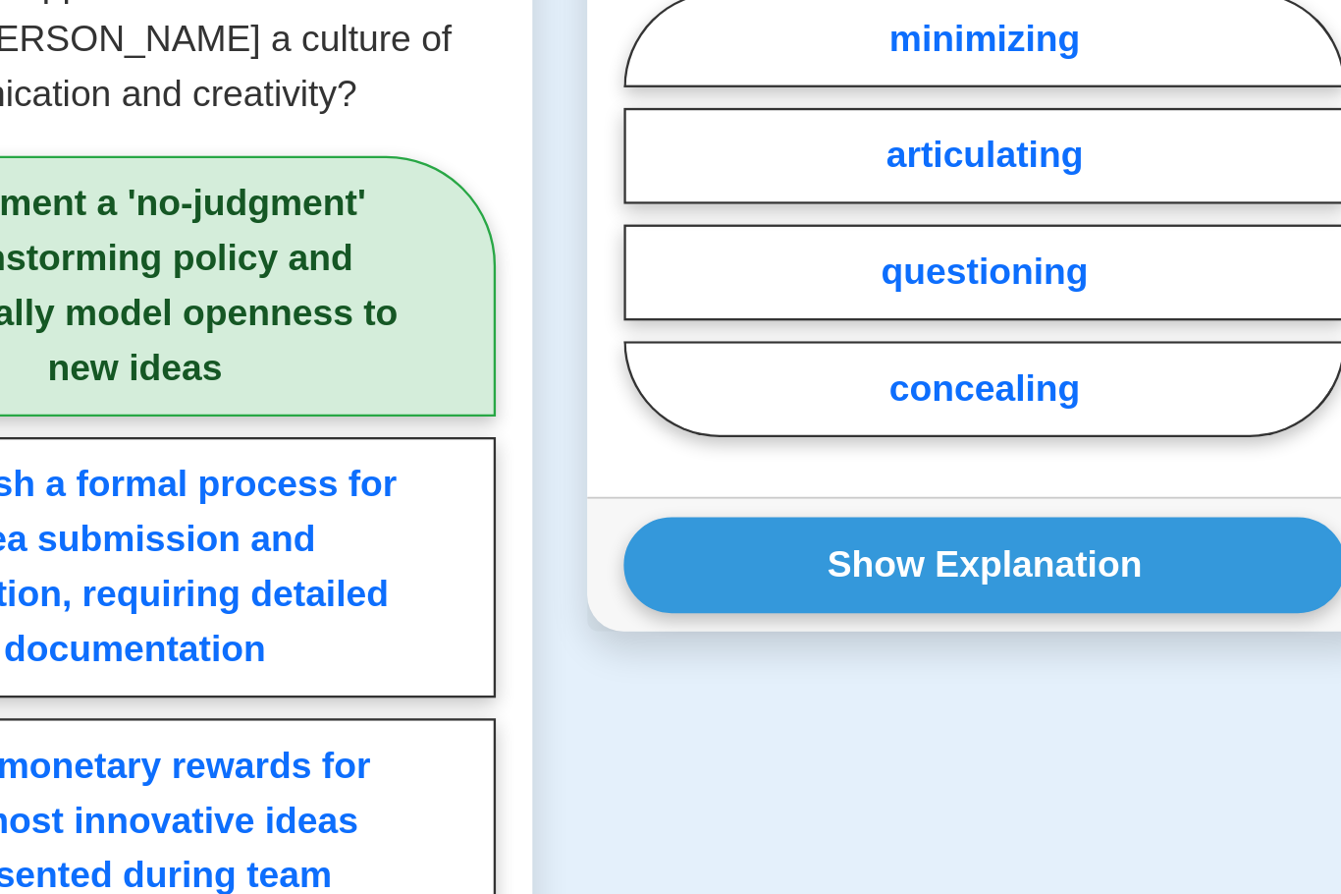
click at [881, 454] on label "concealing" at bounding box center [1036, 474] width 310 height 41
click at [881, 399] on input "concealing" at bounding box center [887, 405] width 13 height 13
radio input "true"
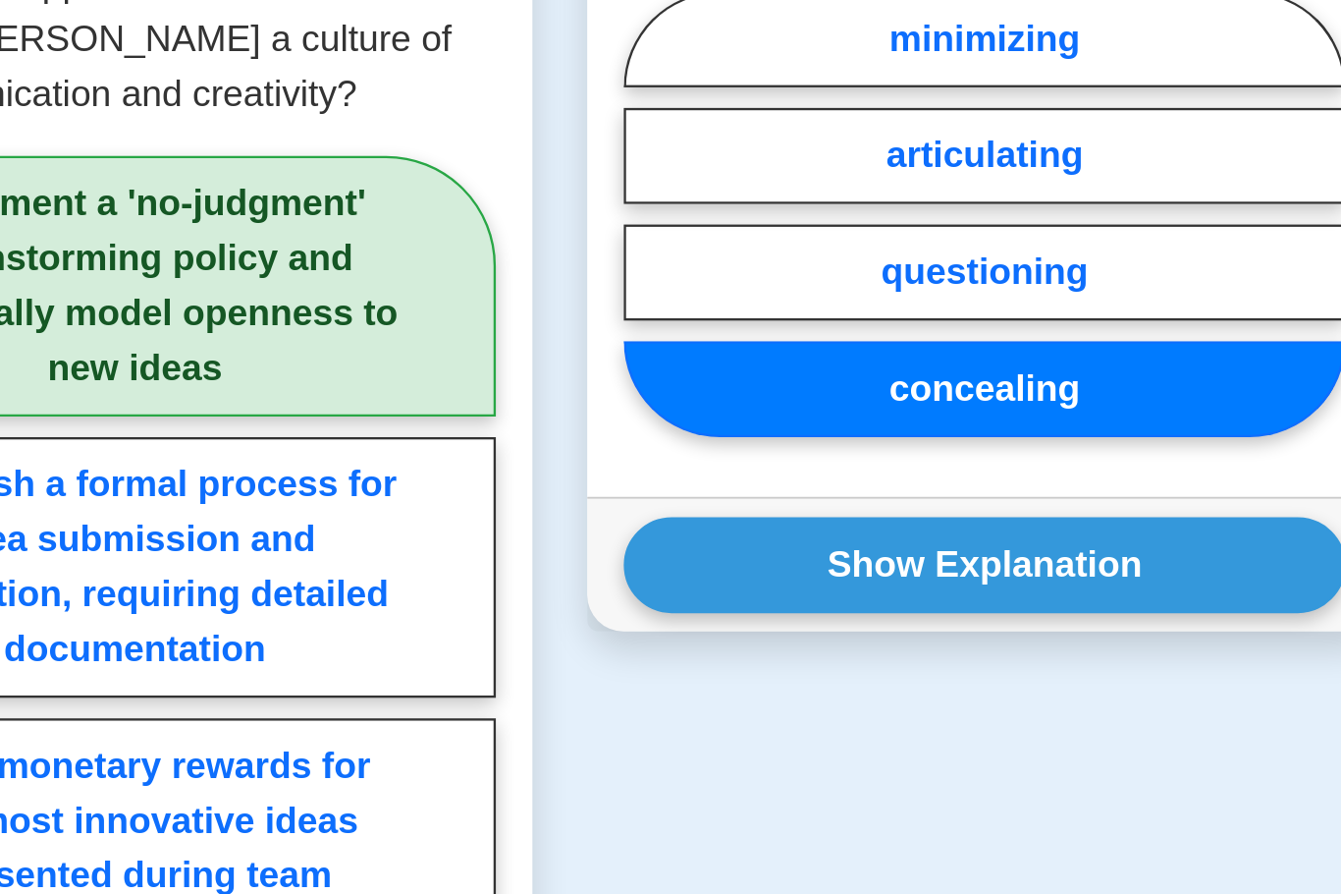
click at [881, 529] on button "Show Explanation" at bounding box center [1036, 549] width 310 height 41
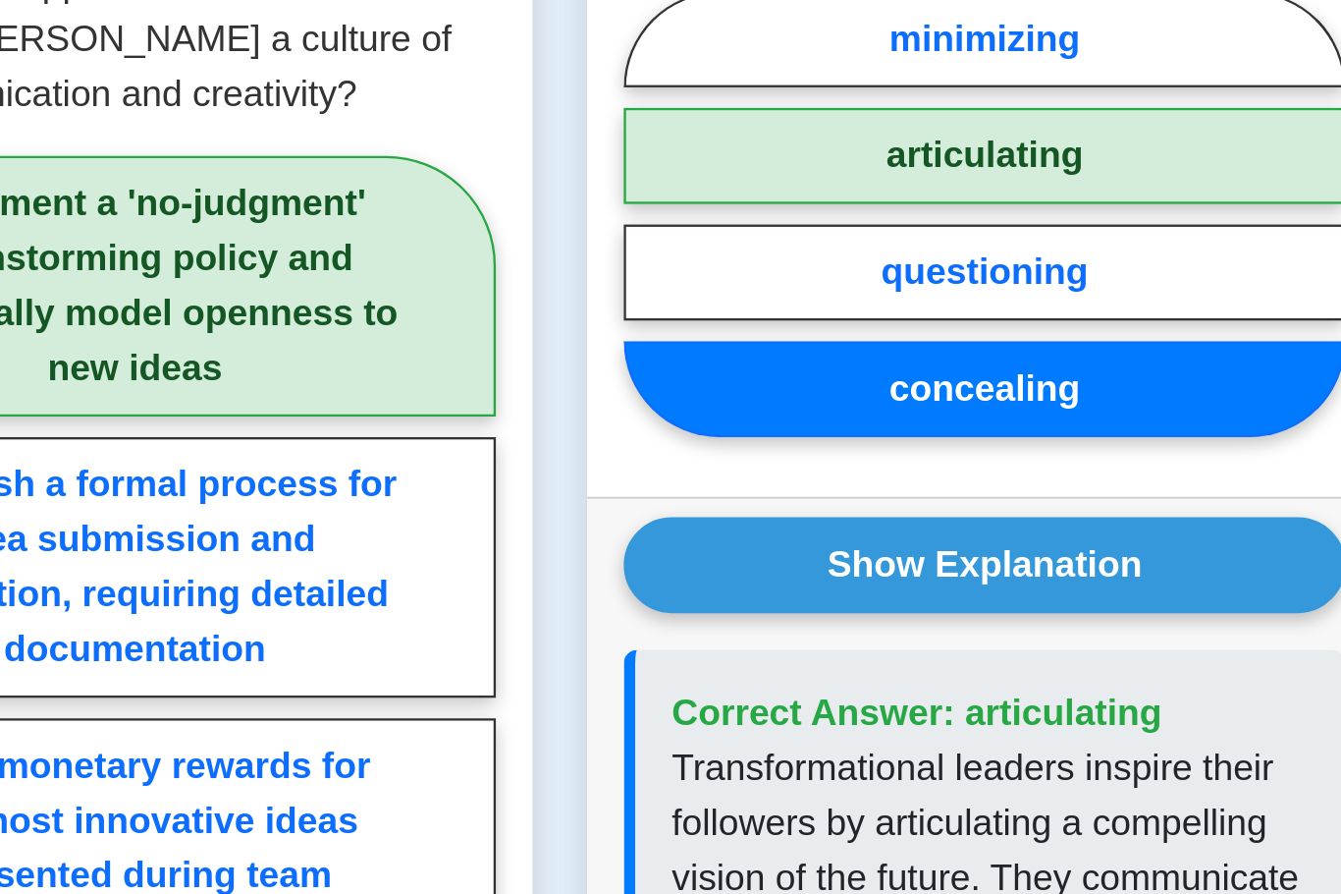
click at [881, 354] on label "articulating" at bounding box center [1036, 374] width 310 height 41
click at [881, 399] on input "articulating" at bounding box center [887, 405] width 13 height 13
radio input "true"
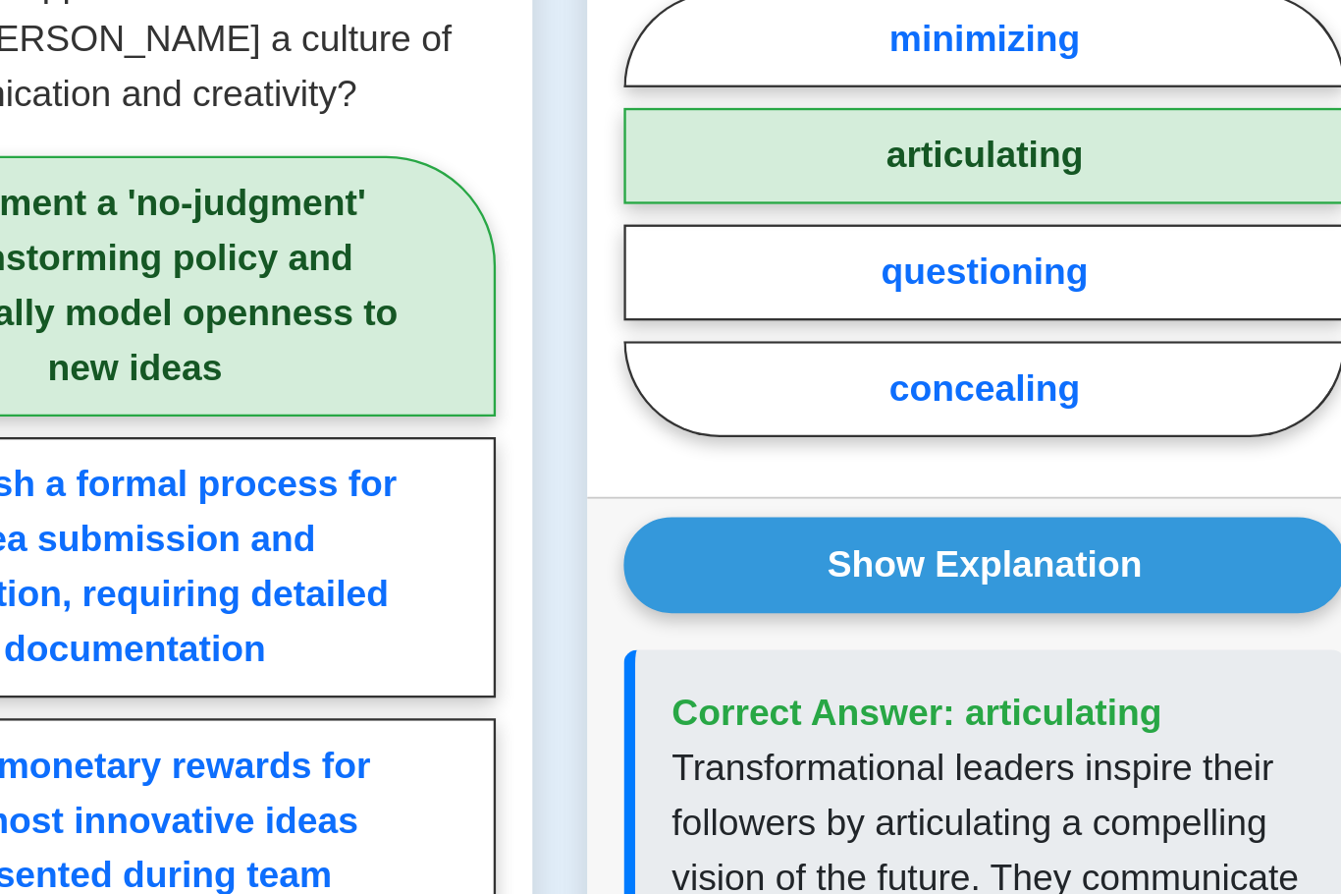
click at [881, 529] on button "Show Explanation" at bounding box center [1036, 549] width 310 height 41
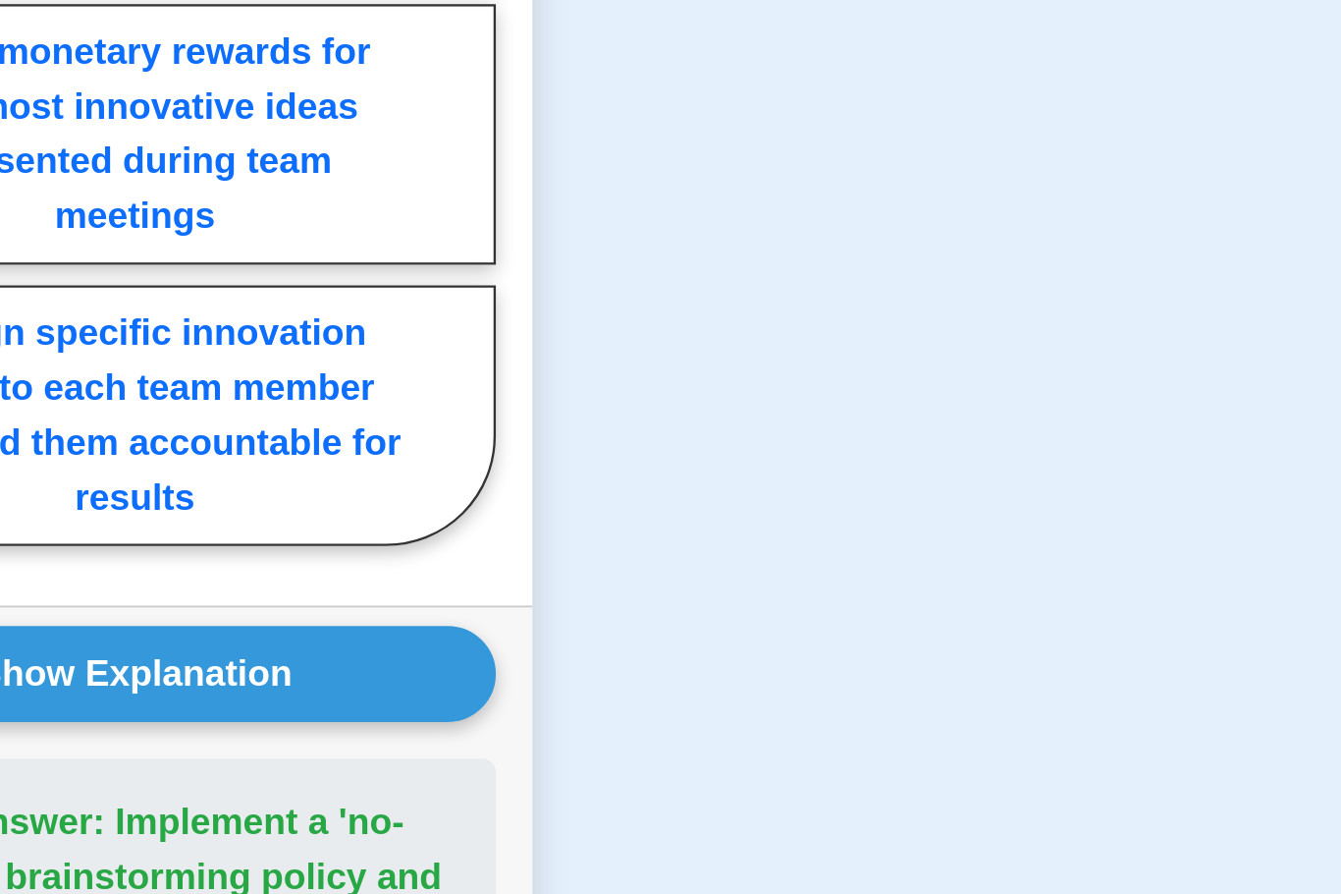
scroll to position [2016, 0]
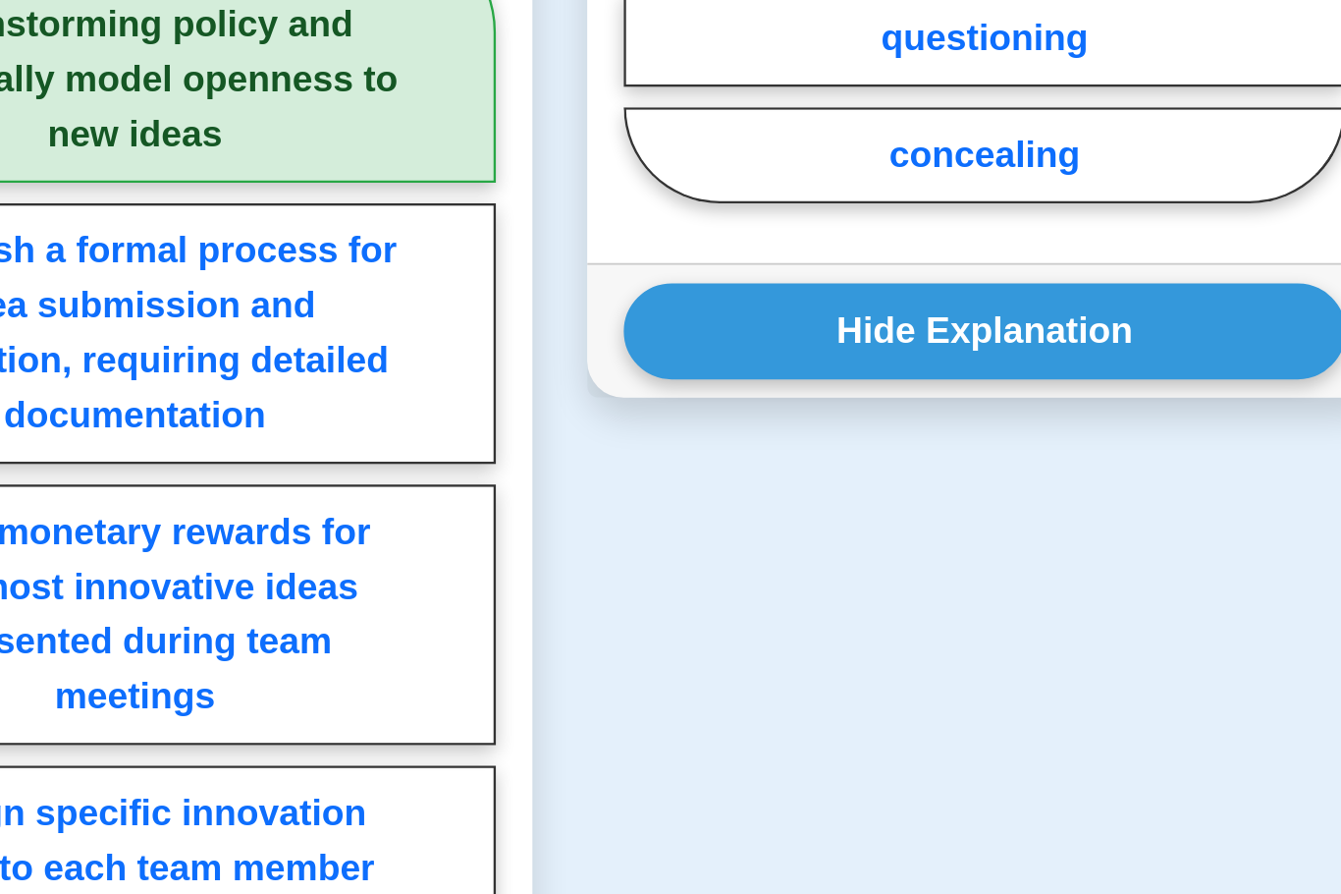
click at [881, 378] on button "Hide Explanation" at bounding box center [1036, 398] width 310 height 41
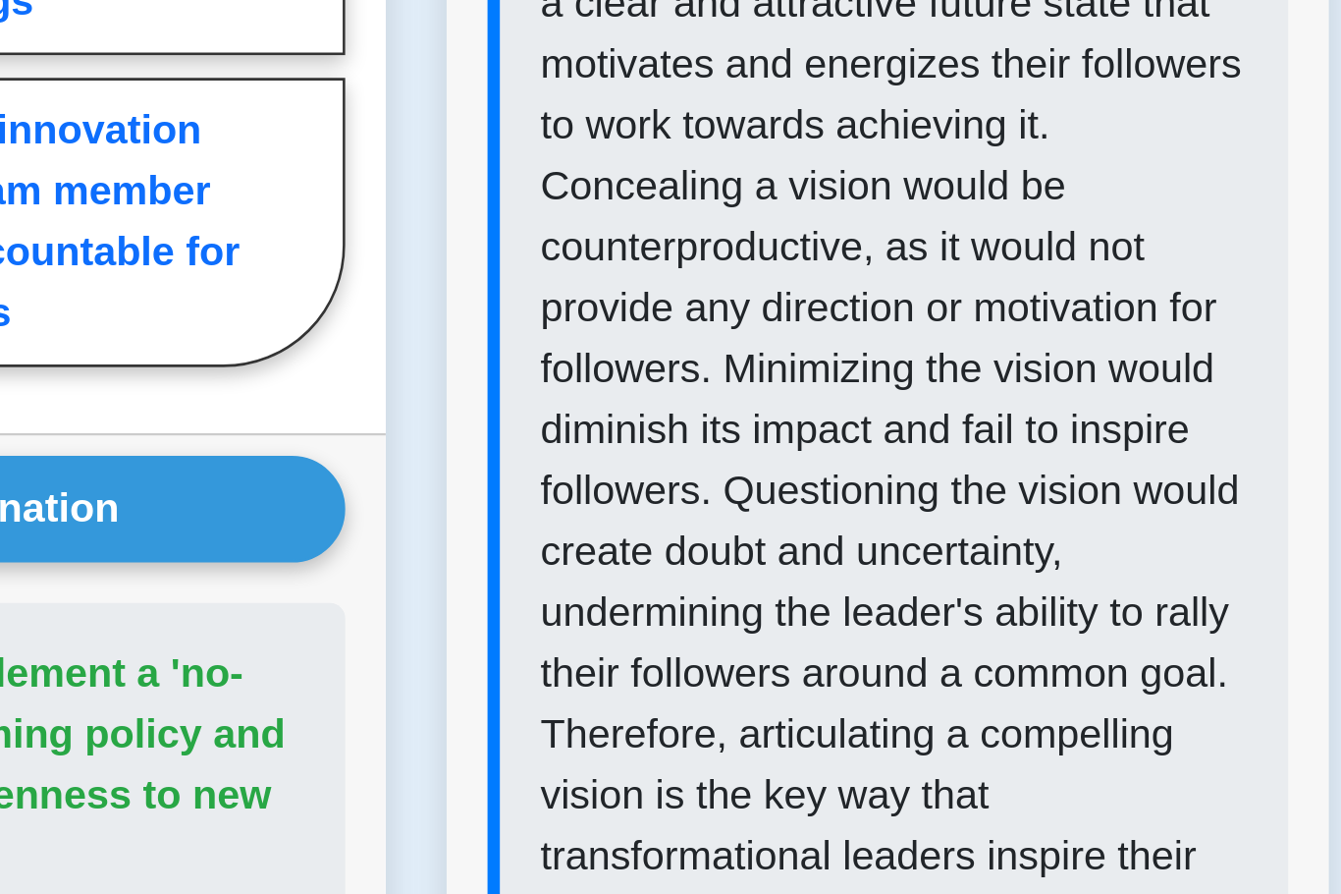
scroll to position [2051, 0]
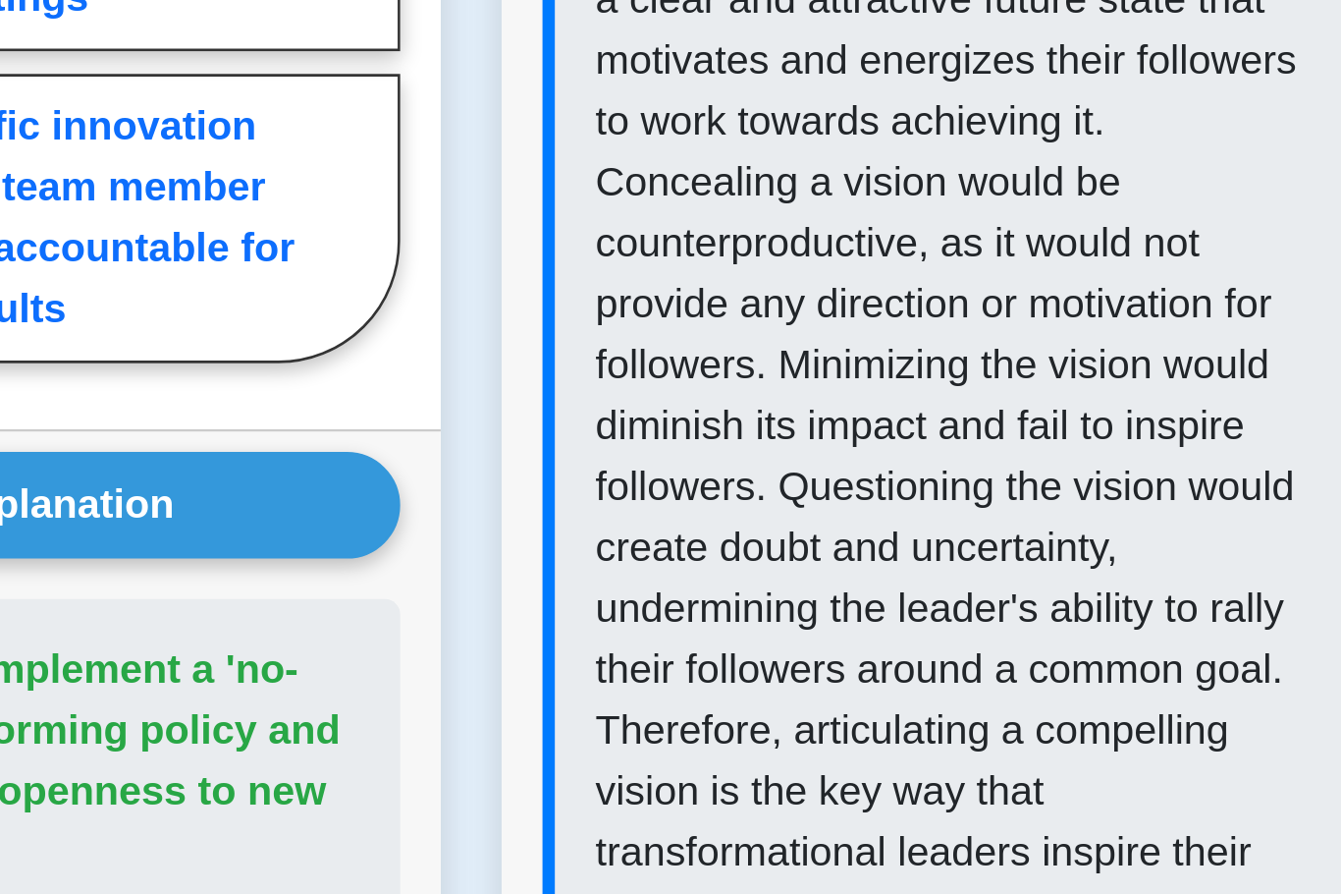
click at [902, 440] on p "Transformational leaders inspire their followers by articulating a compelling v…" at bounding box center [1039, 664] width 274 height 448
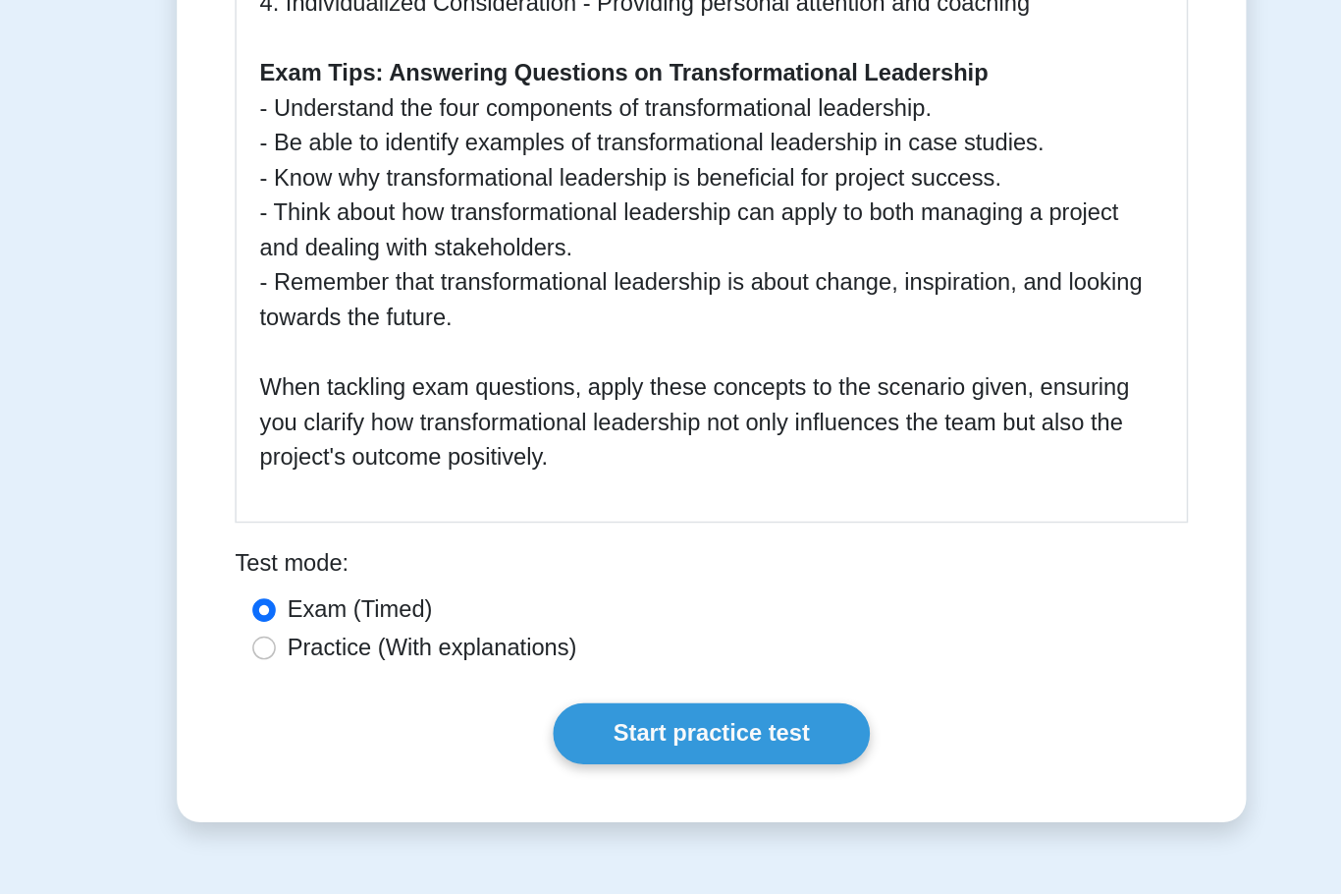
scroll to position [1010, 0]
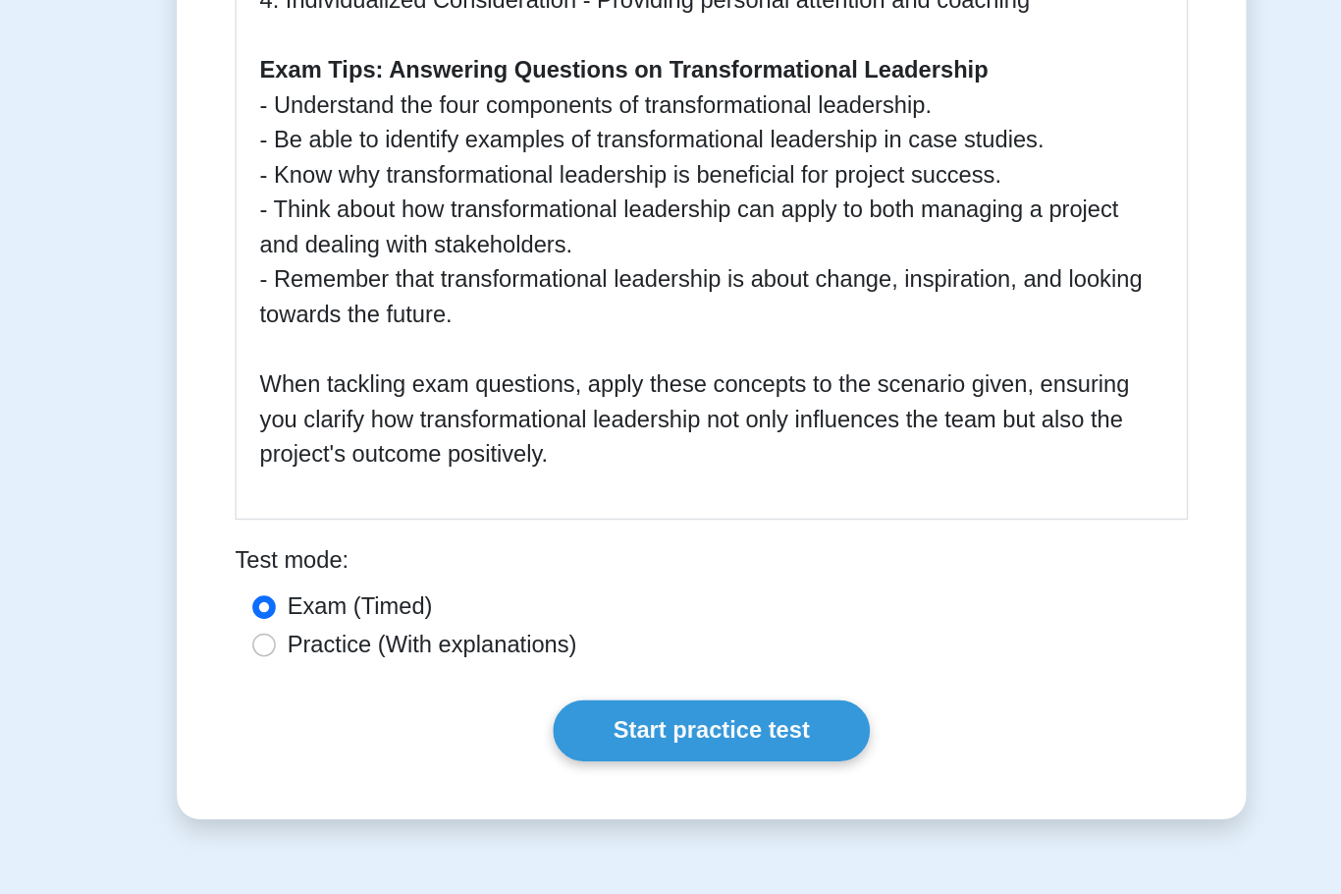
click at [564, 717] on link "Start practice test" at bounding box center [670, 737] width 213 height 41
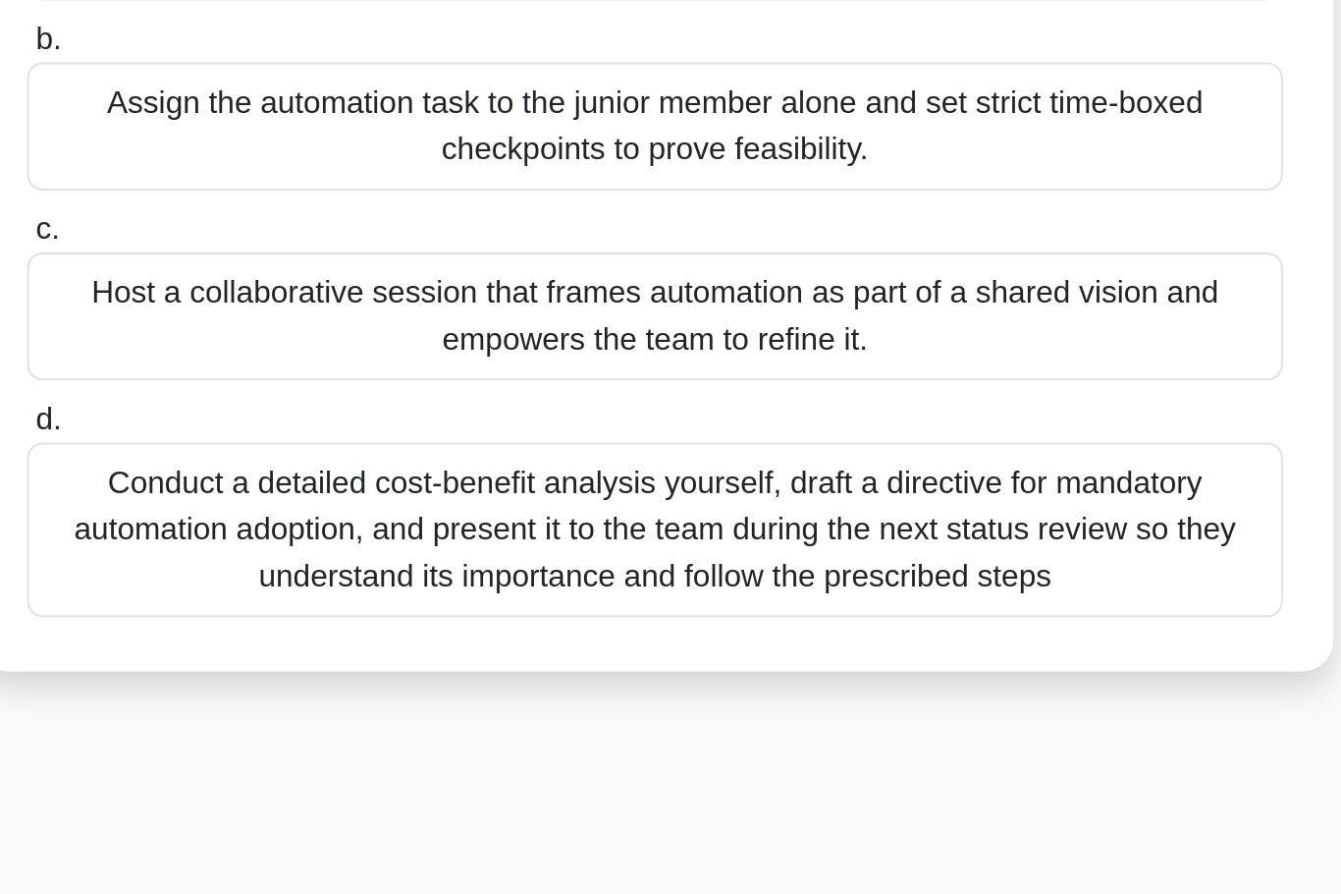
scroll to position [29, 0]
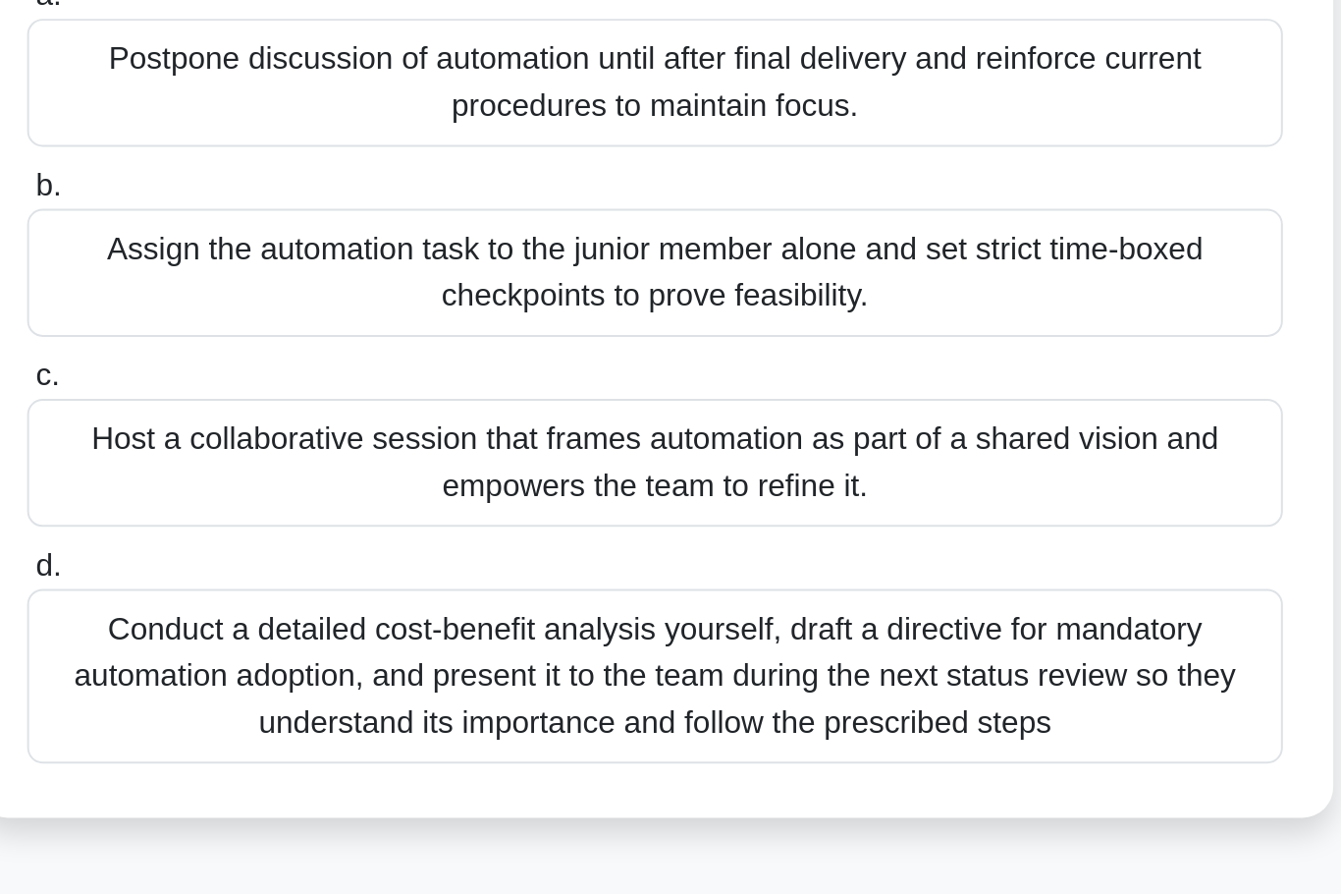
click at [353, 535] on div "Host a collaborative session that frames automation as part of a shared vision …" at bounding box center [671, 567] width 636 height 65
click at [353, 518] on input "c. Host a collaborative session that frames automation as part of a shared visi…" at bounding box center [353, 524] width 0 height 13
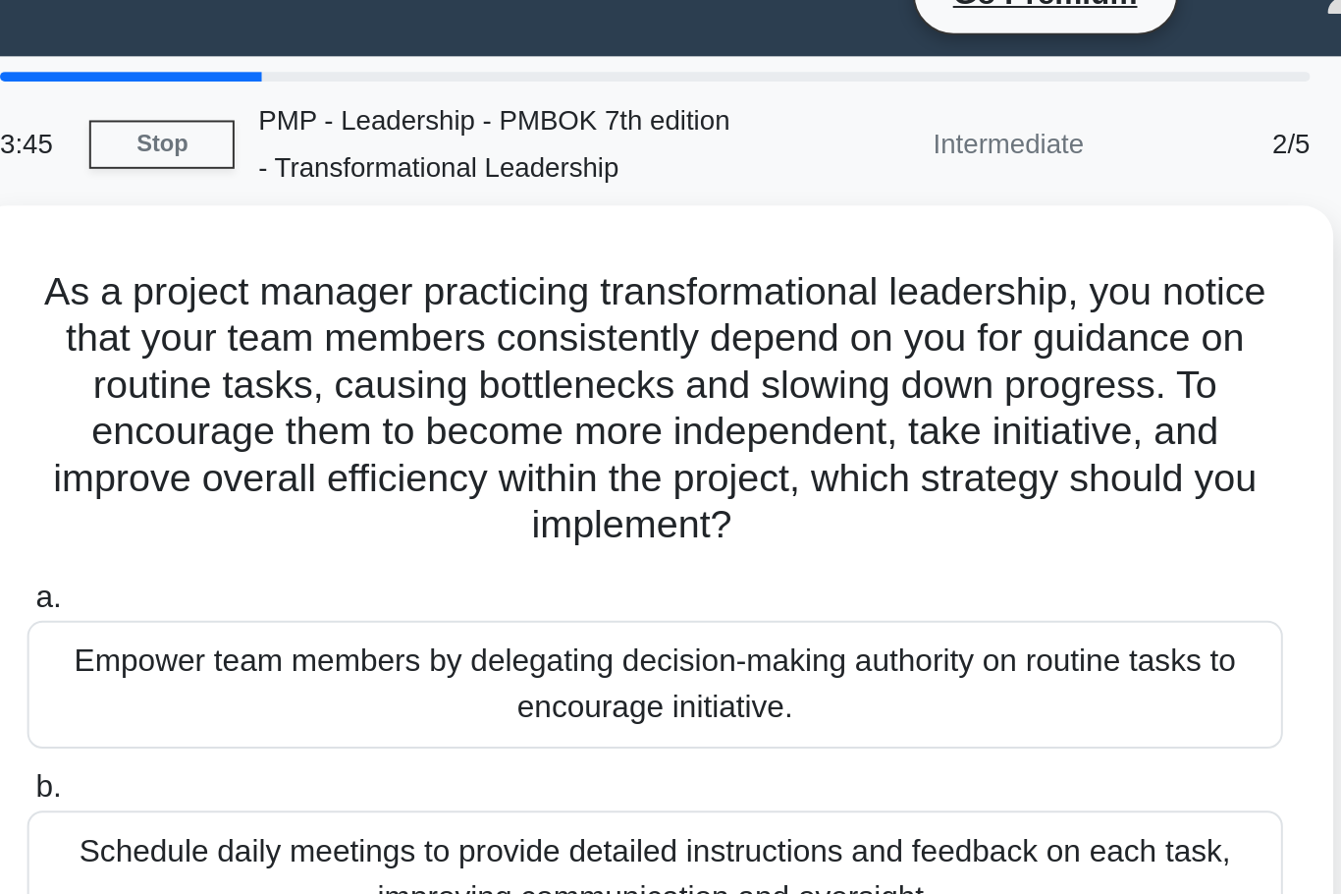
scroll to position [0, 0]
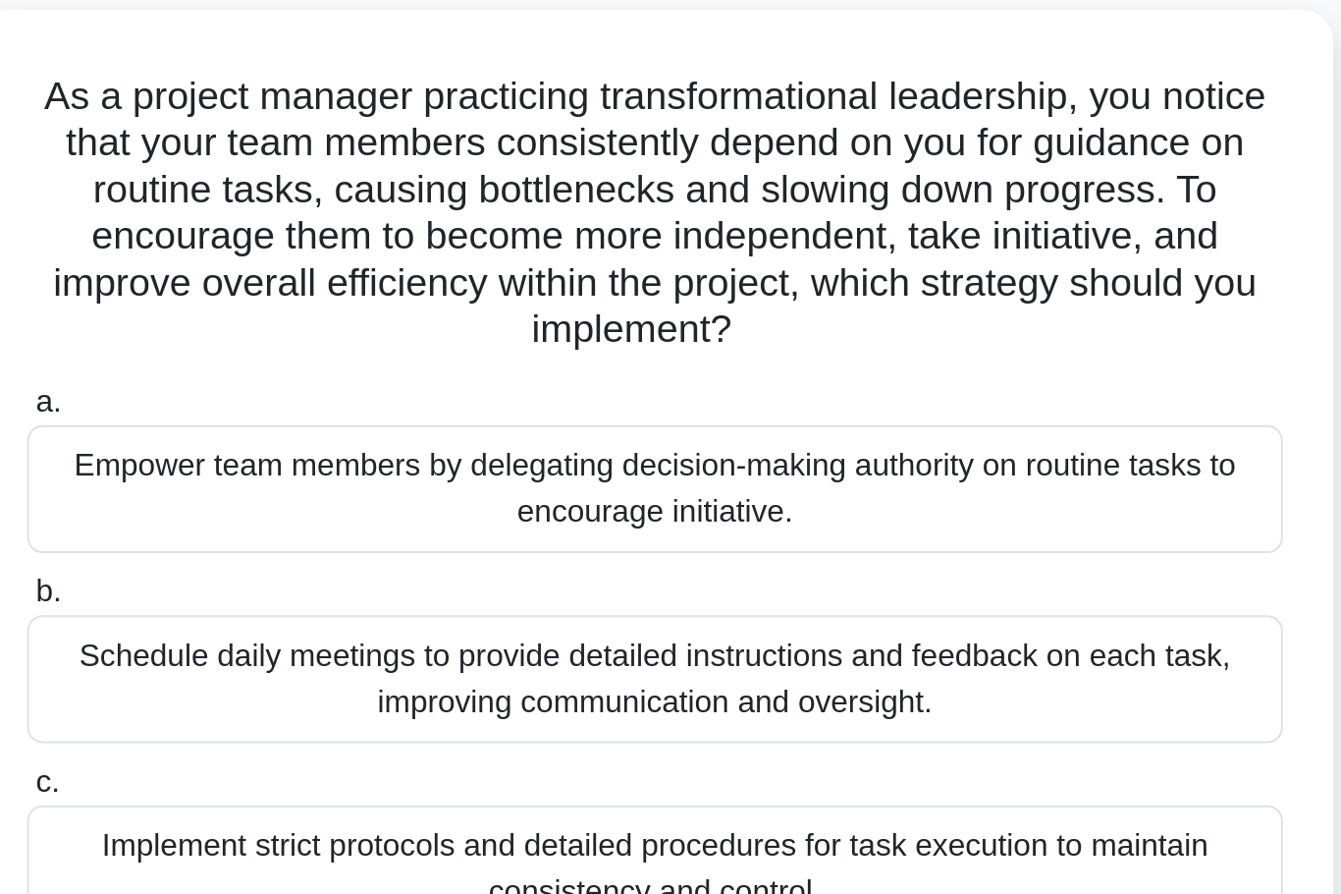
click at [353, 349] on div "Empower team members by delegating decision-making authority on routine tasks t…" at bounding box center [671, 381] width 636 height 65
click at [353, 331] on input "a. Empower team members by delegating decision-making authority on routine task…" at bounding box center [353, 337] width 0 height 13
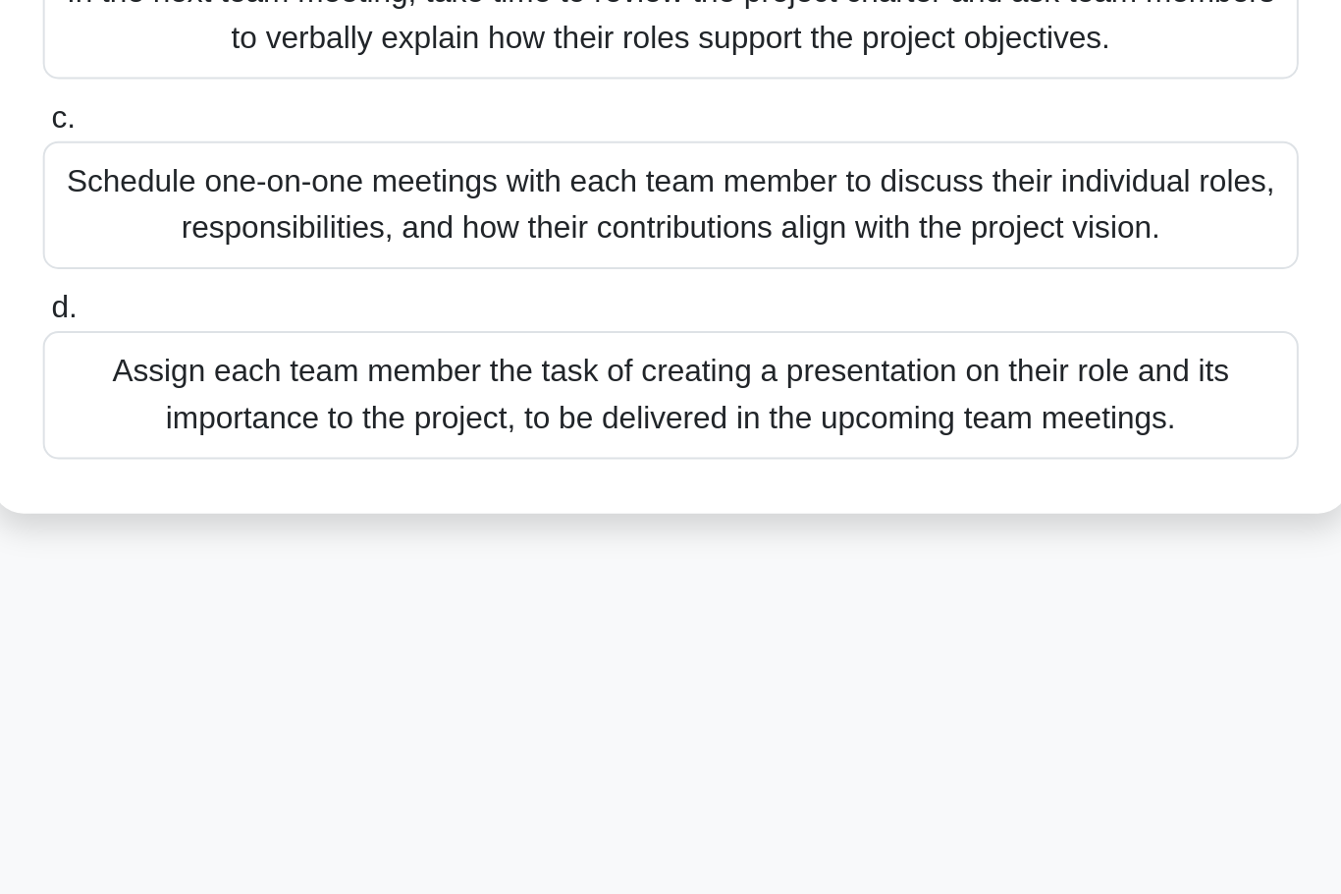
scroll to position [62, 0]
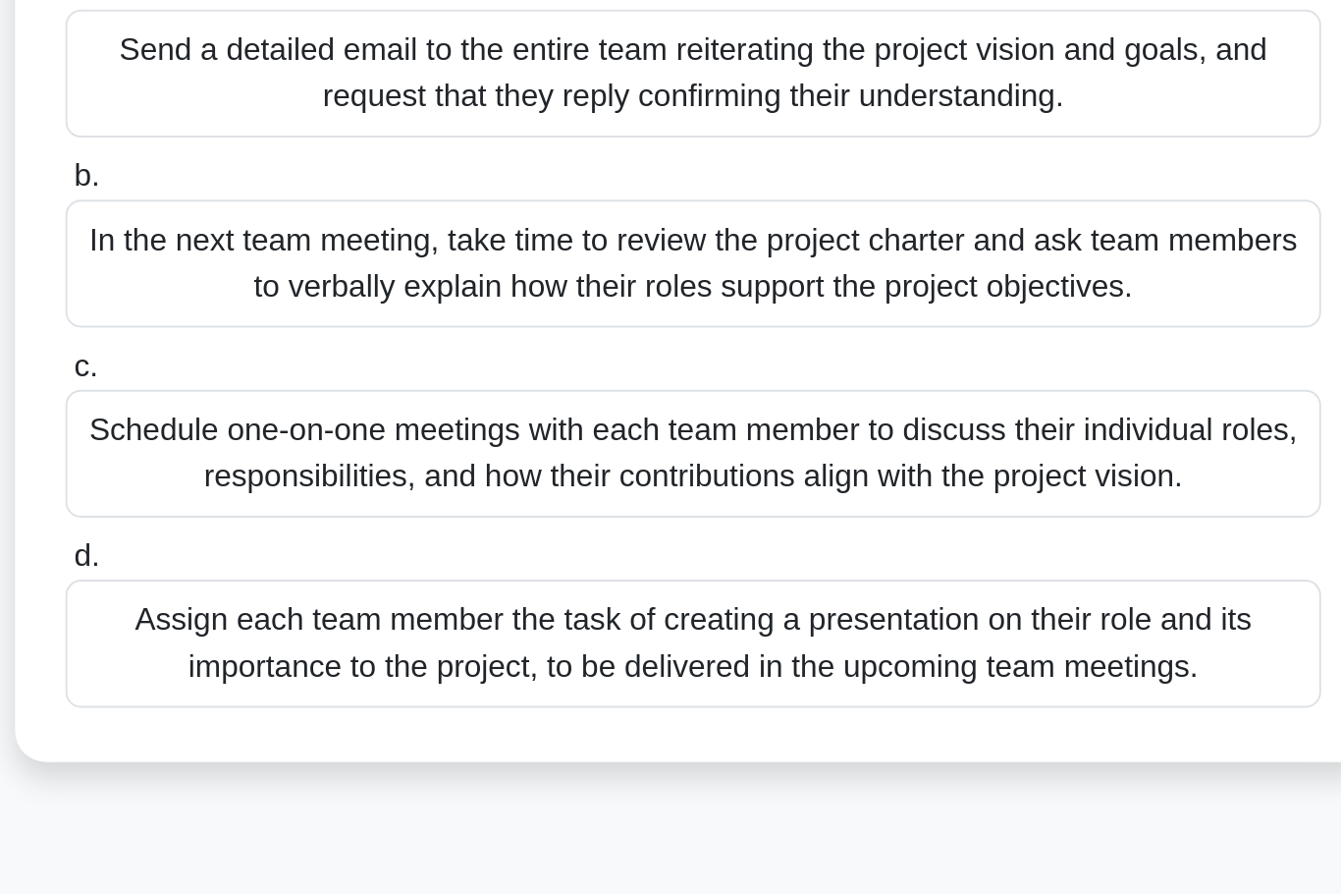
click at [353, 479] on div "Schedule one-on-one meetings with each team member to discuss their individual …" at bounding box center [671, 511] width 636 height 65
click at [353, 462] on input "c. Schedule one-on-one meetings with each team member to discuss their individu…" at bounding box center [353, 468] width 0 height 13
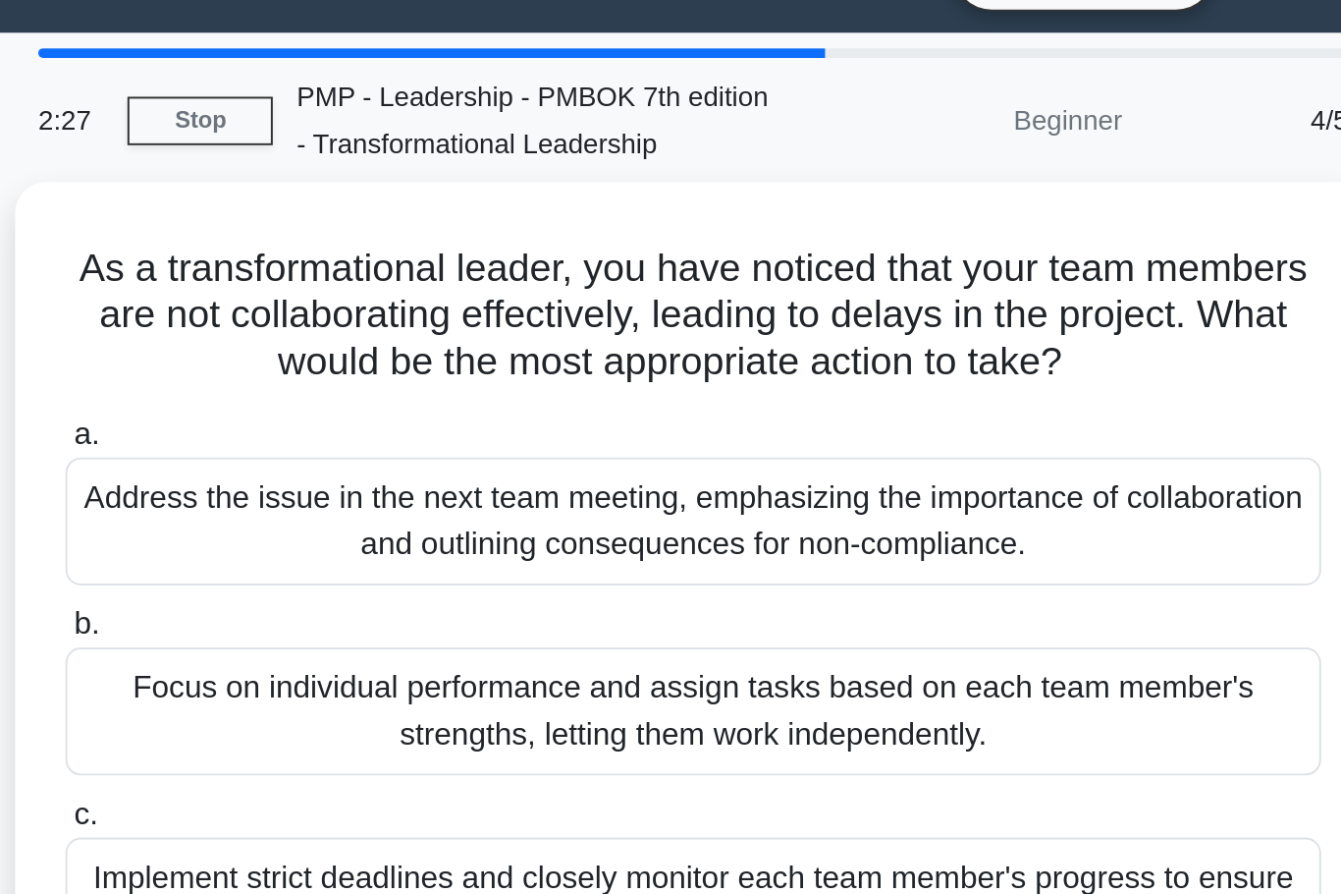
scroll to position [0, 0]
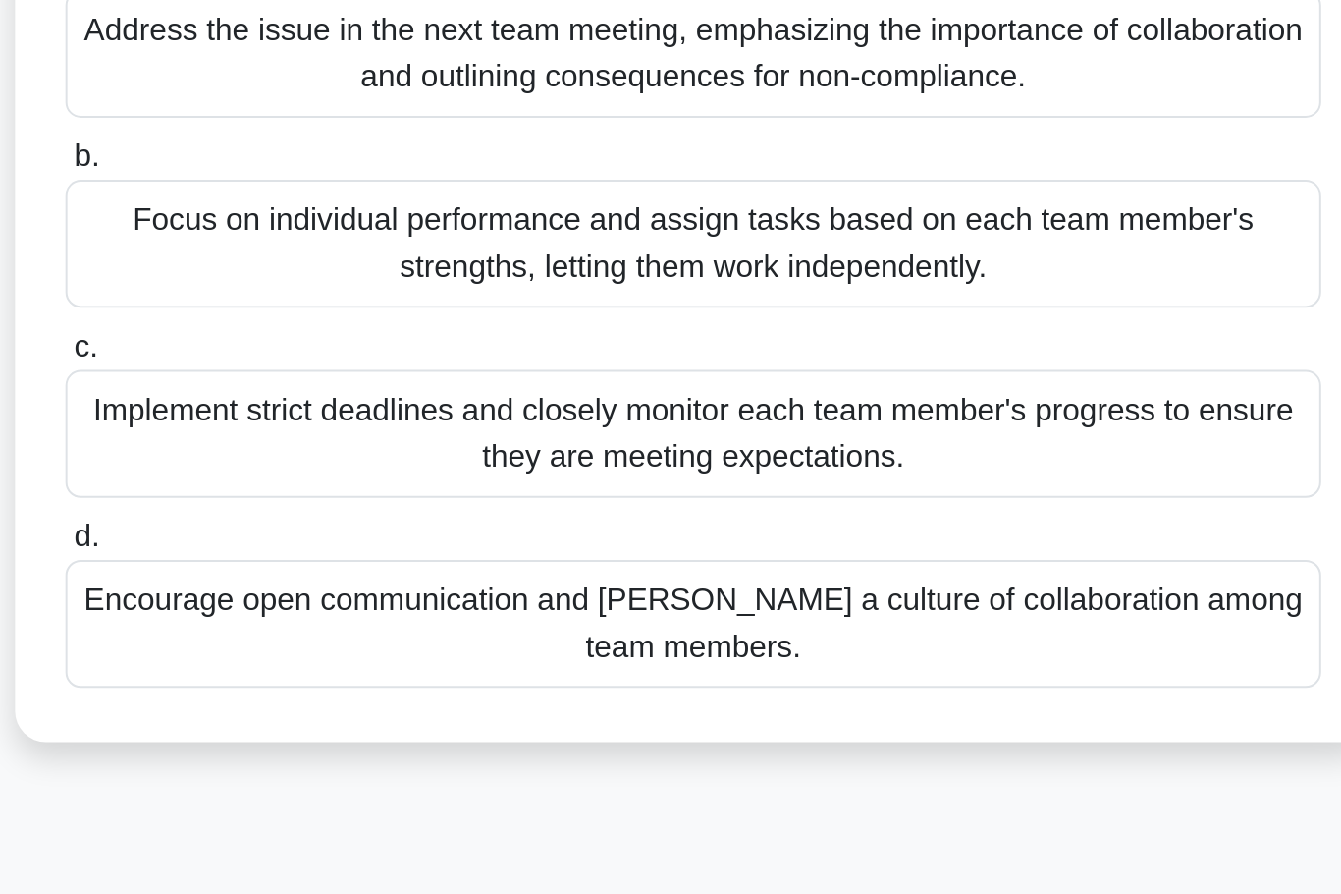
click at [353, 567] on div "Encourage open communication and foster a culture of collaboration among team m…" at bounding box center [671, 599] width 636 height 65
click at [353, 549] on input "d. Encourage open communication and foster a culture of collaboration among tea…" at bounding box center [353, 555] width 0 height 13
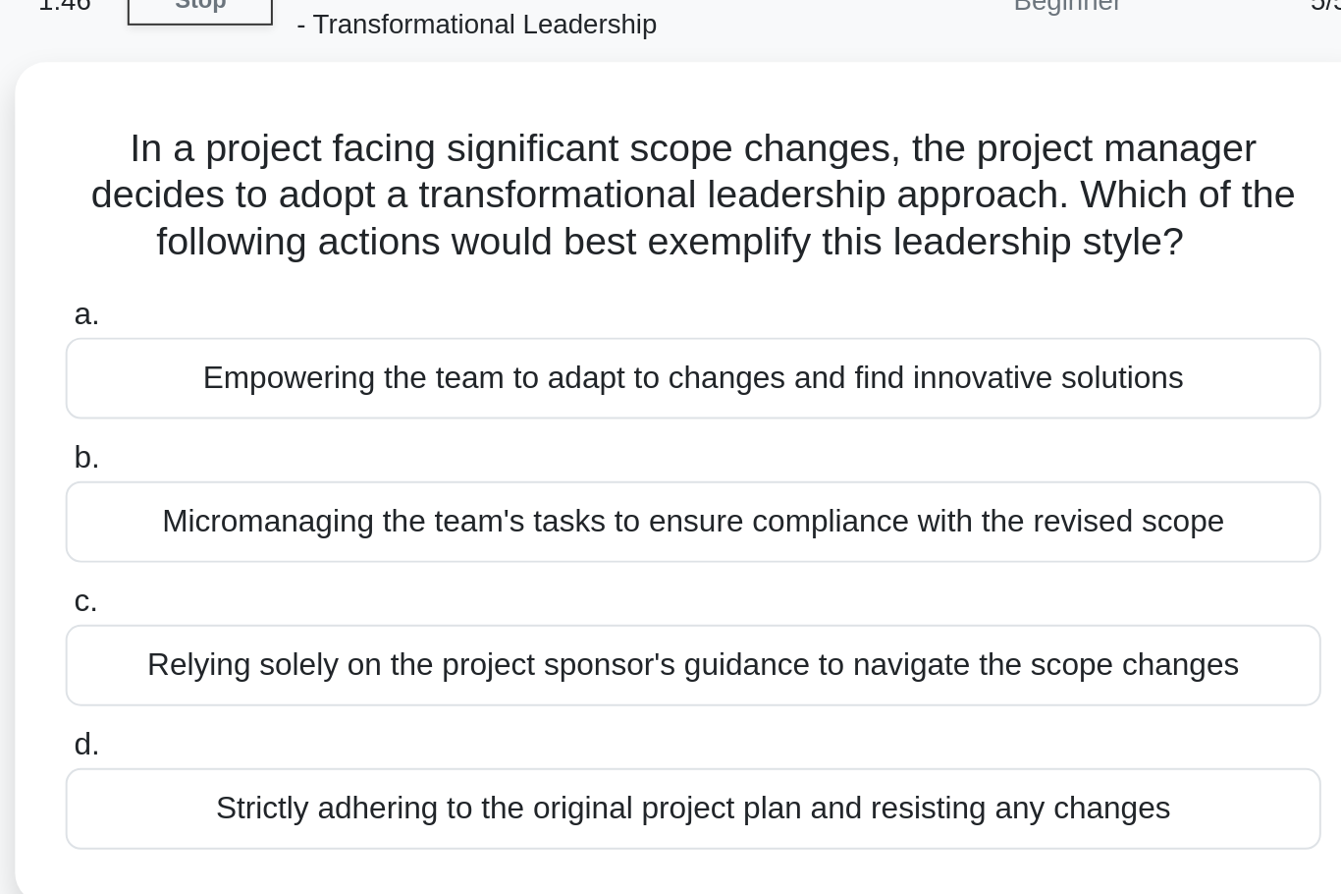
click at [353, 278] on div "Empowering the team to adapt to changes and find innovative solutions" at bounding box center [671, 298] width 636 height 41
click at [353, 260] on input "a. Empowering the team to adapt to changes and find innovative solutions" at bounding box center [353, 266] width 0 height 13
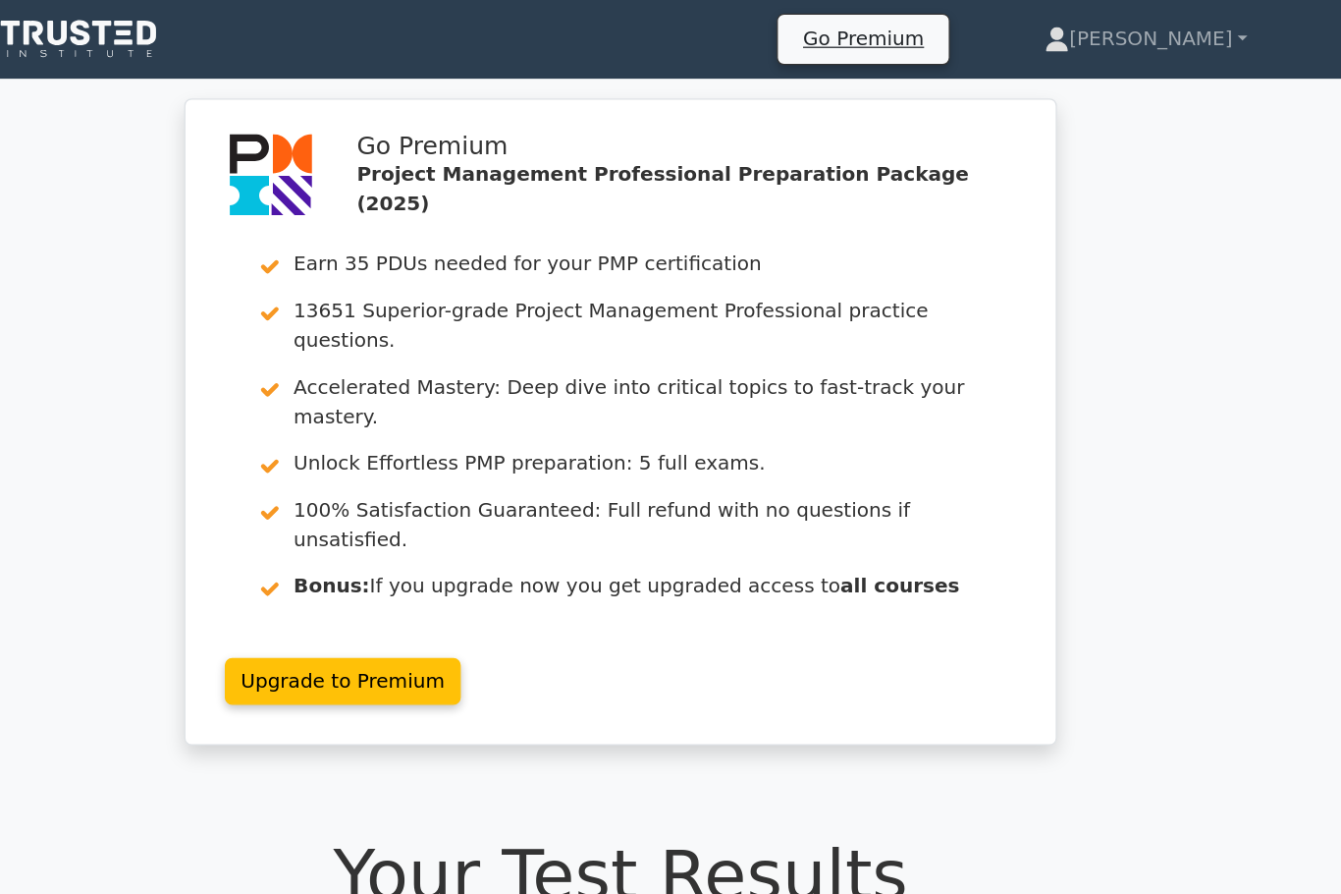
click at [962, 30] on link "[PERSON_NAME]" at bounding box center [1090, 31] width 256 height 39
click at [963, 67] on link "Profile" at bounding box center [1040, 77] width 155 height 31
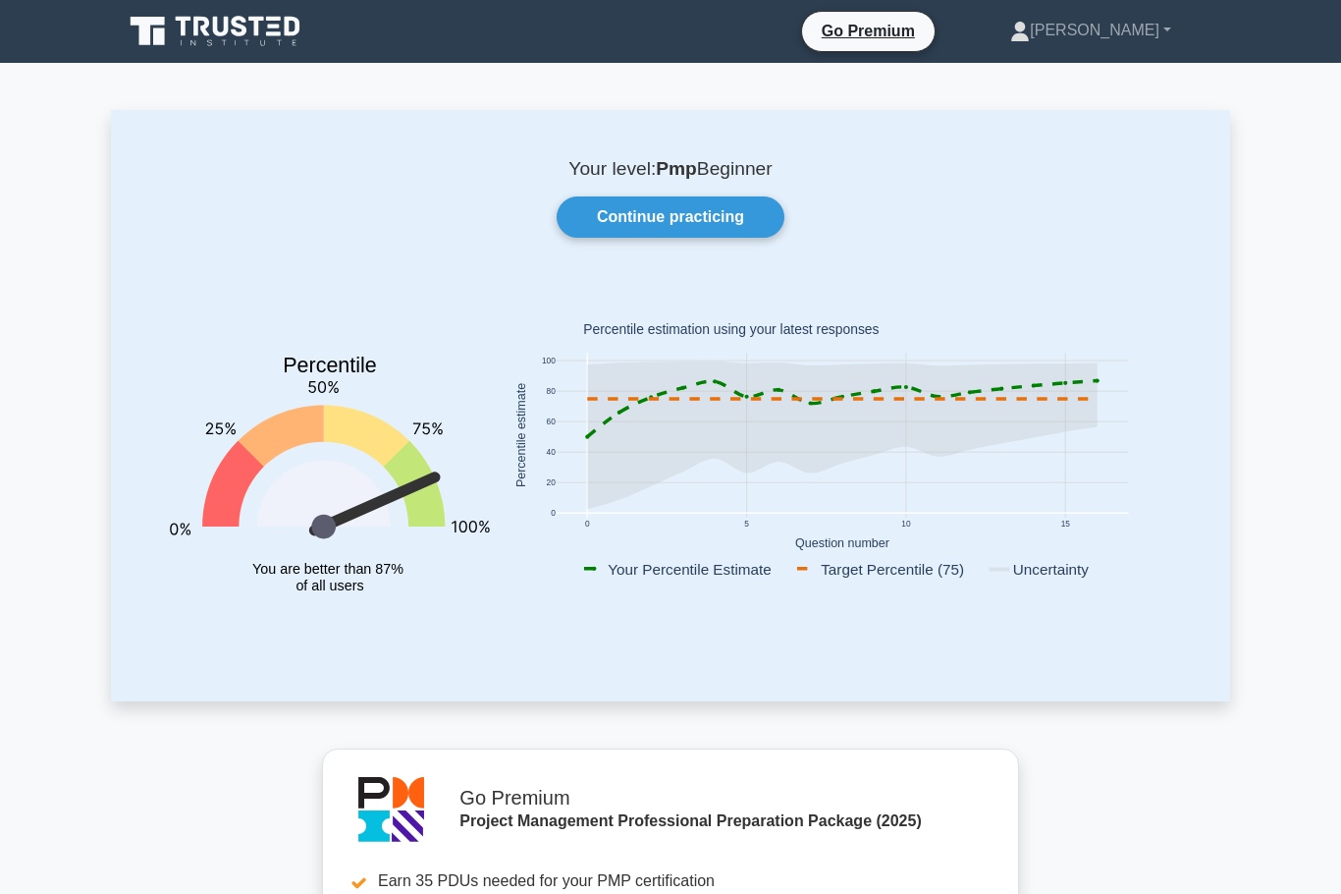
click at [695, 212] on link "Continue practicing" at bounding box center [671, 216] width 228 height 41
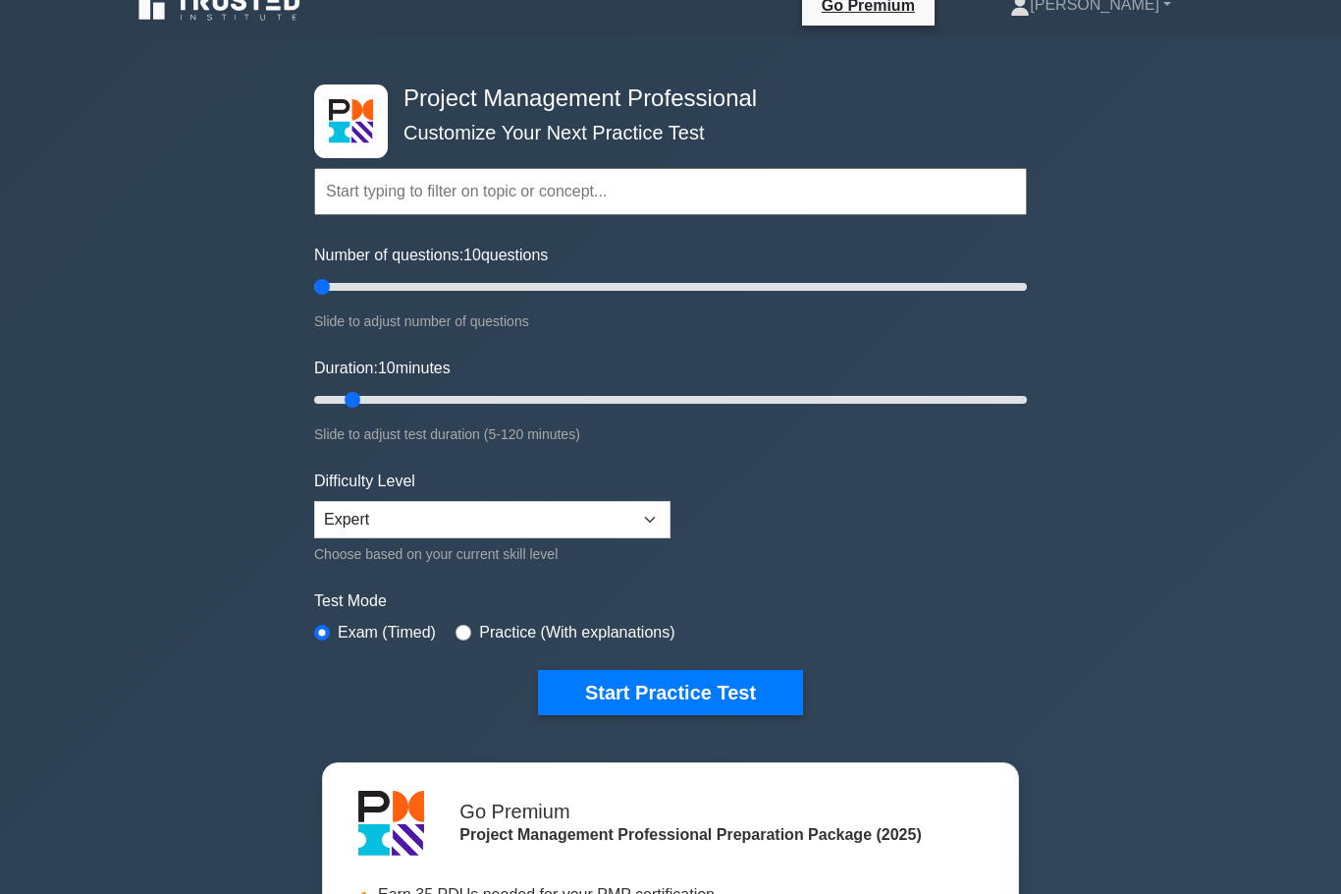
scroll to position [26, 0]
type input "5"
click at [641, 520] on select "Beginner Intermediate Expert" at bounding box center [492, 519] width 356 height 37
click at [688, 684] on button "Start Practice Test" at bounding box center [670, 692] width 265 height 45
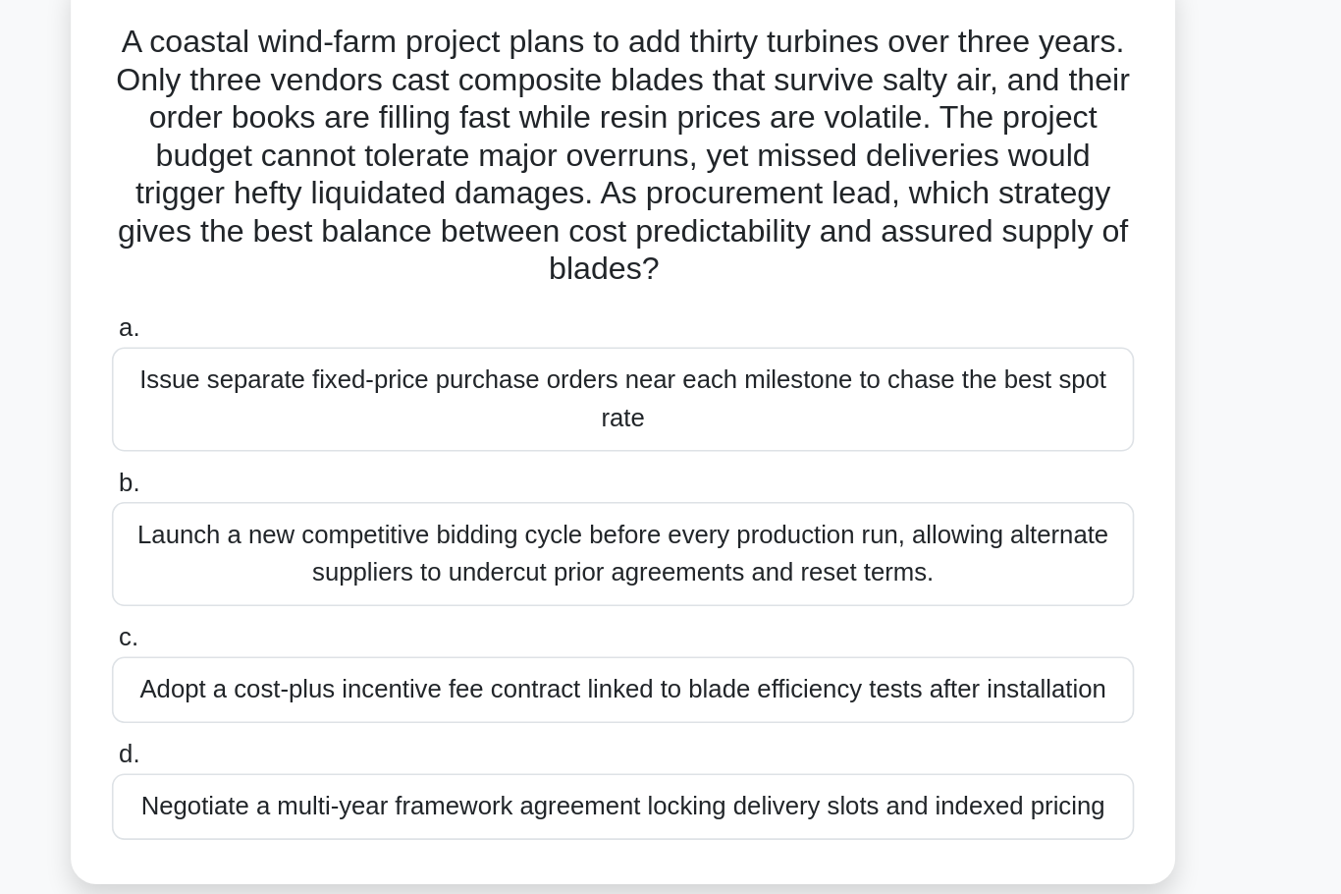
click at [353, 349] on div "Issue separate fixed-price purchase orders near each milestone to chase the bes…" at bounding box center [671, 381] width 636 height 65
click at [353, 331] on input "a. Issue separate fixed-price purchase orders near each milestone to chase the …" at bounding box center [353, 337] width 0 height 13
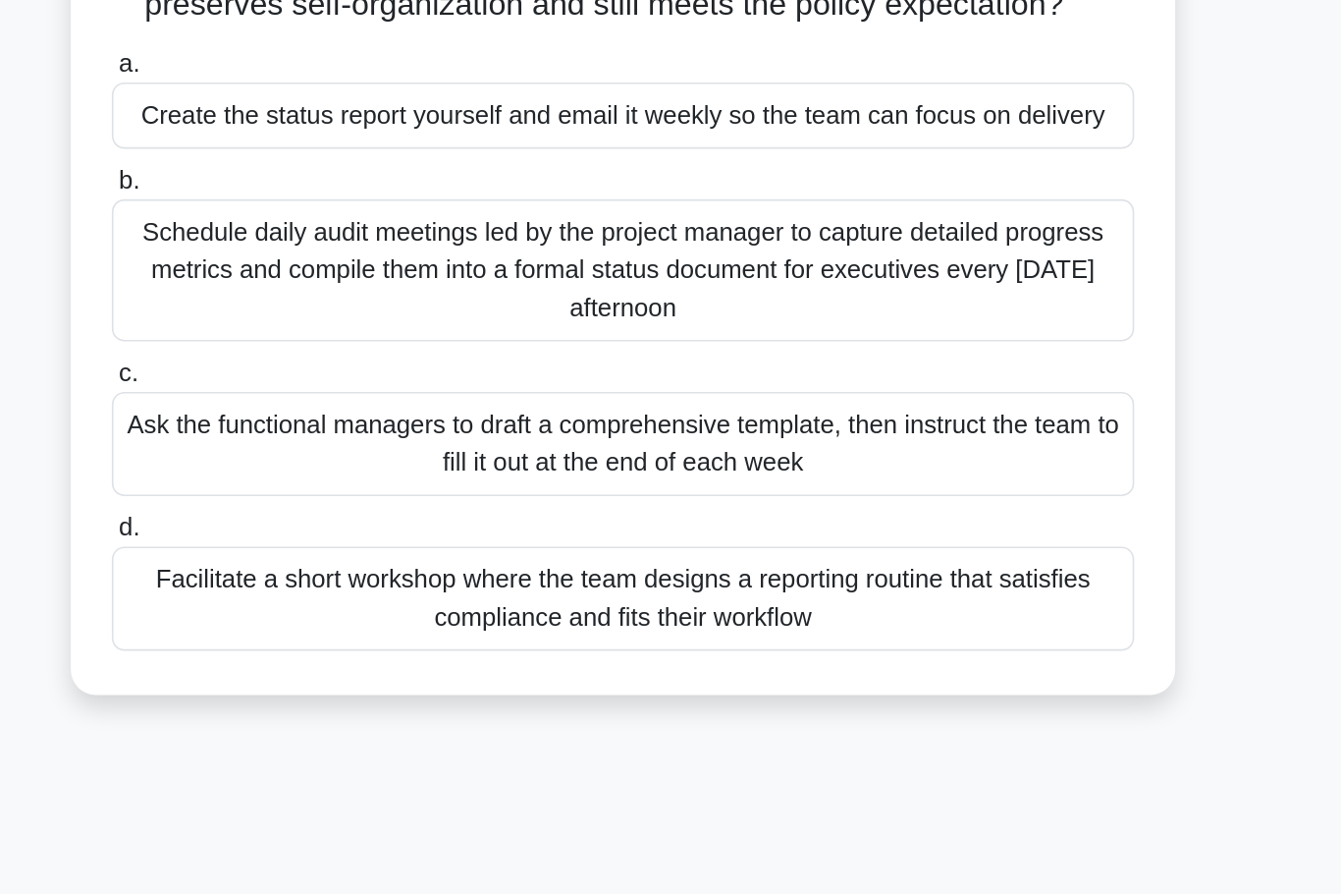
click at [353, 614] on div "Facilitate a short workshop where the team designs a reporting routine that sat…" at bounding box center [671, 646] width 636 height 65
click at [353, 596] on input "d. Facilitate a short workshop where the team designs a reporting routine that …" at bounding box center [353, 602] width 0 height 13
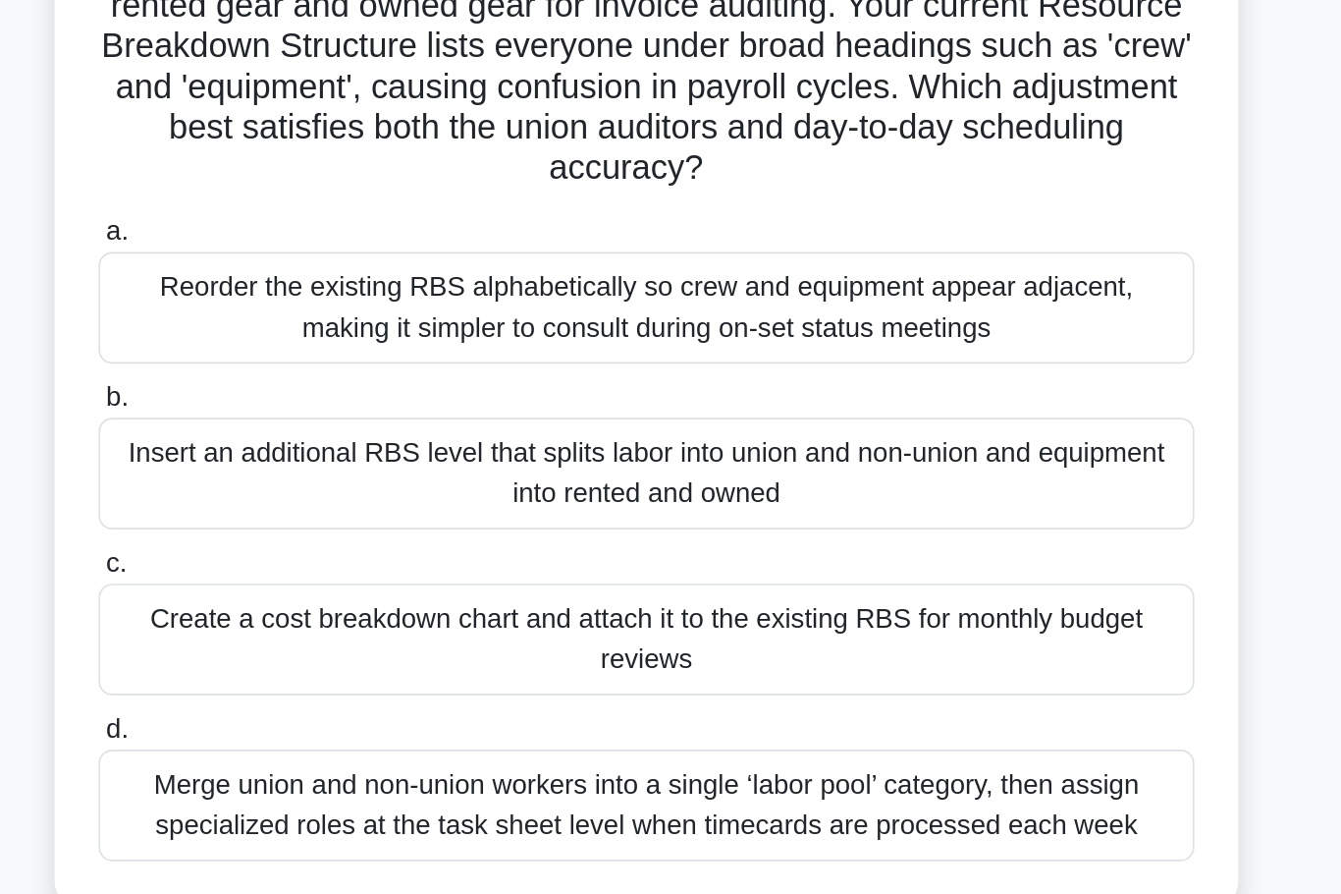
click at [748, 273] on div "During a high-profile film shoot spanning three countries, union regulations de…" at bounding box center [671, 434] width 1120 height 638
click at [639, 445] on div "Insert an additional RBS level that splits labor into union and non-union and e…" at bounding box center [671, 477] width 636 height 65
click at [353, 427] on input "b. Insert an additional RBS level that splits labor into union and non-union an…" at bounding box center [353, 433] width 0 height 13
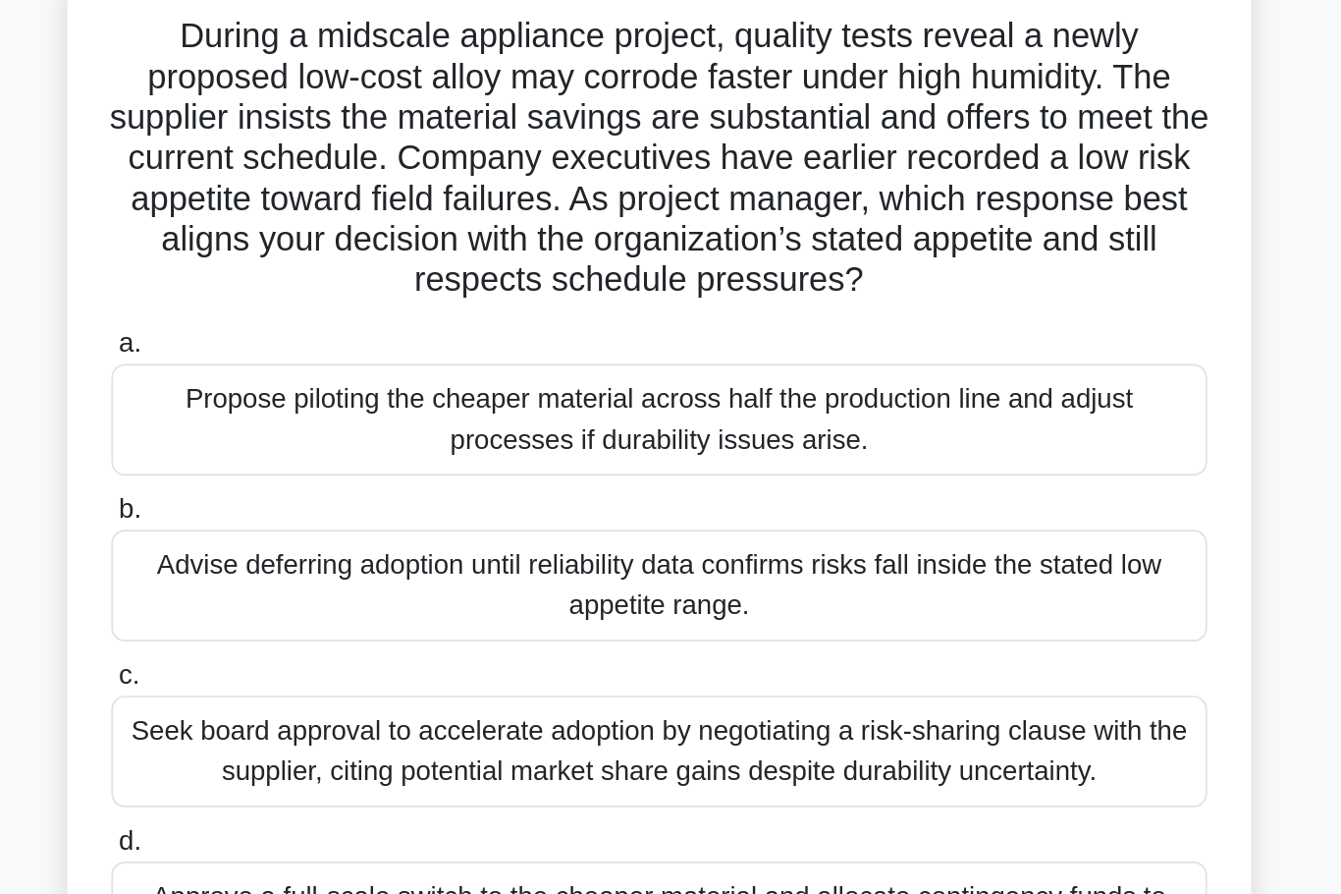
click at [353, 445] on div "Advise deferring adoption until reliability data confirms risks fall inside the…" at bounding box center [671, 477] width 636 height 65
click at [353, 427] on input "b. Advise deferring adoption until reliability data confirms risks fall inside …" at bounding box center [353, 433] width 0 height 13
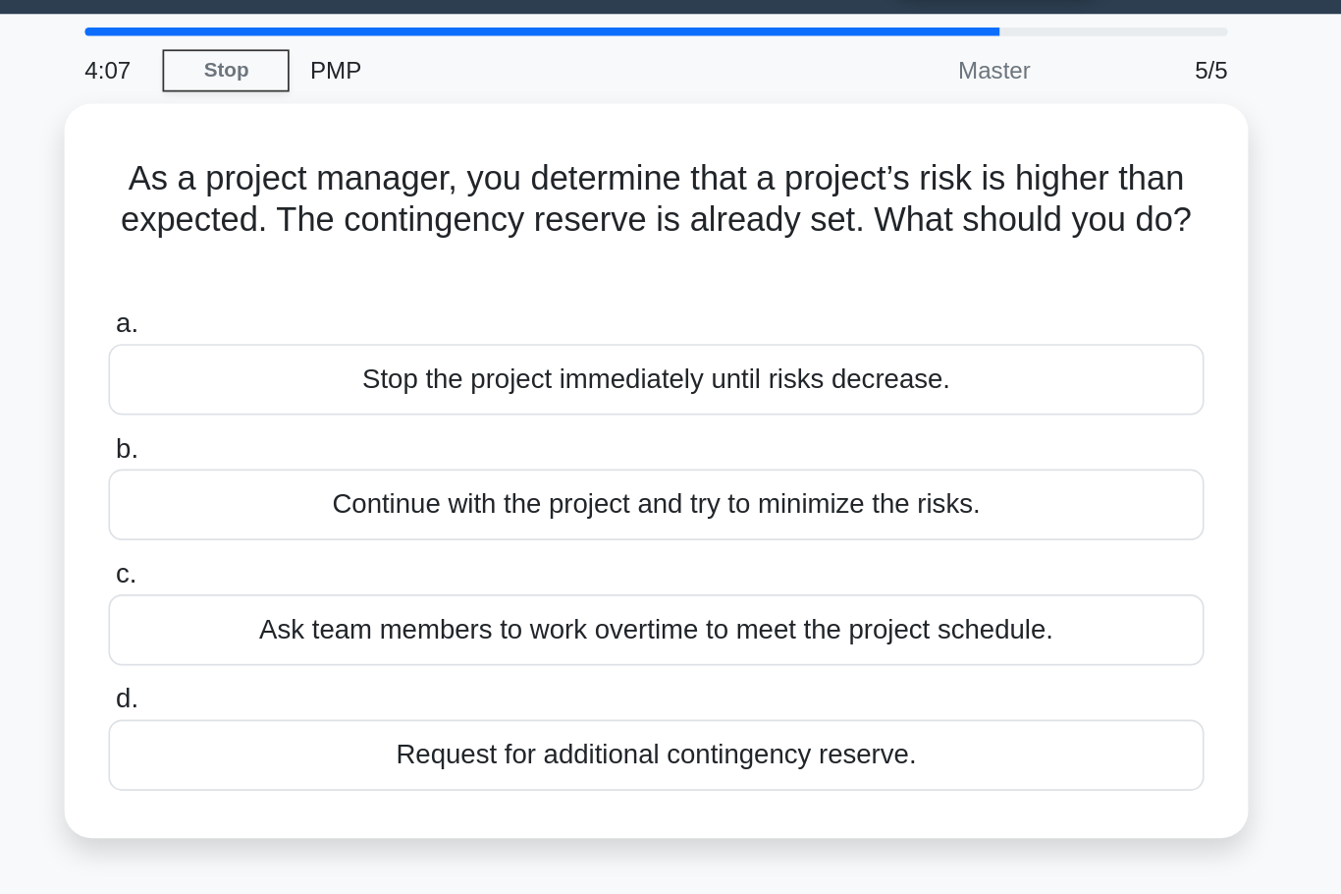
click at [651, 327] on div "Continue with the project and try to minimize the risks." at bounding box center [671, 347] width 636 height 41
click at [353, 309] on input "b. Continue with the project and try to minimize the risks." at bounding box center [353, 315] width 0 height 13
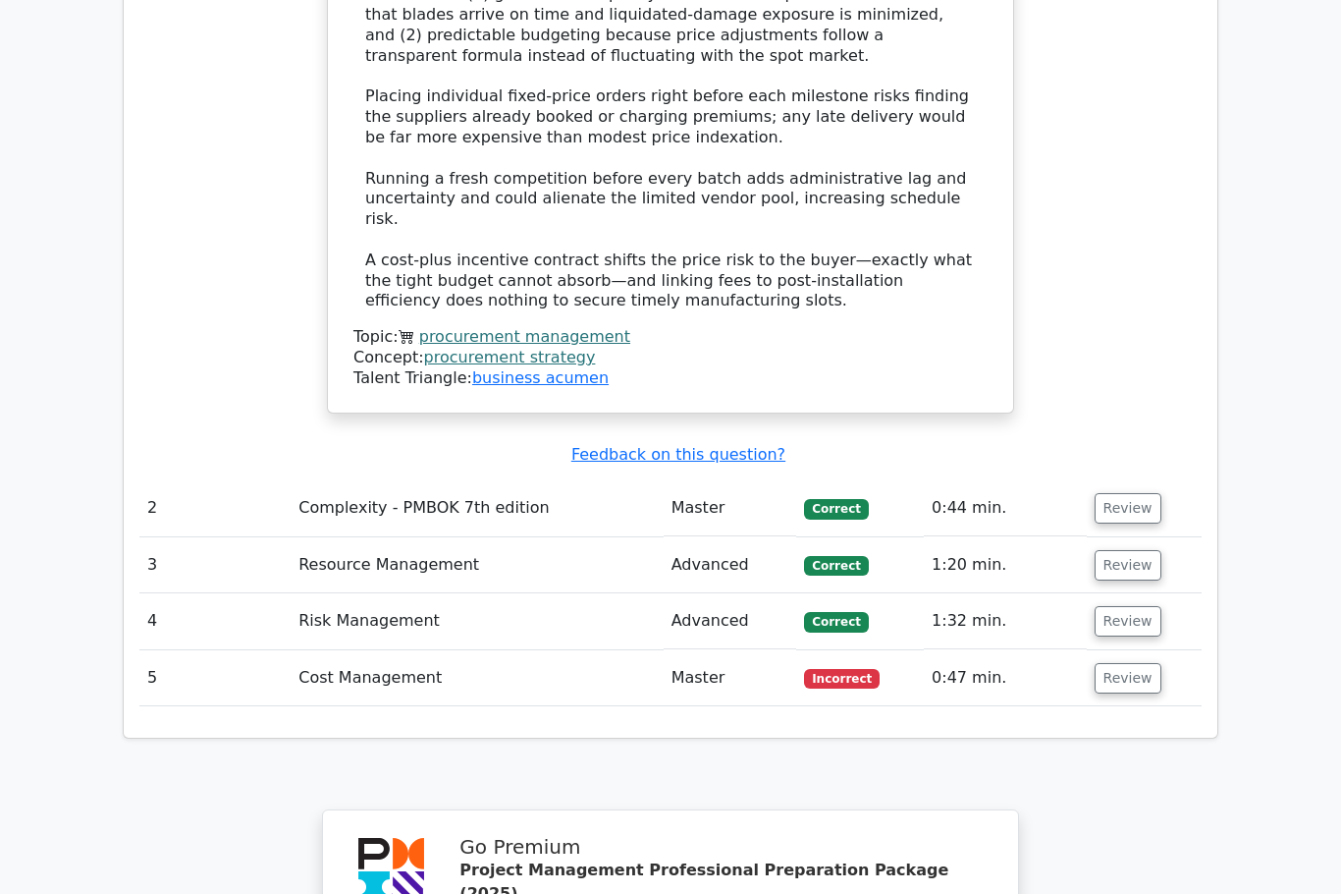
click at [1142, 664] on button "Review" at bounding box center [1128, 679] width 67 height 30
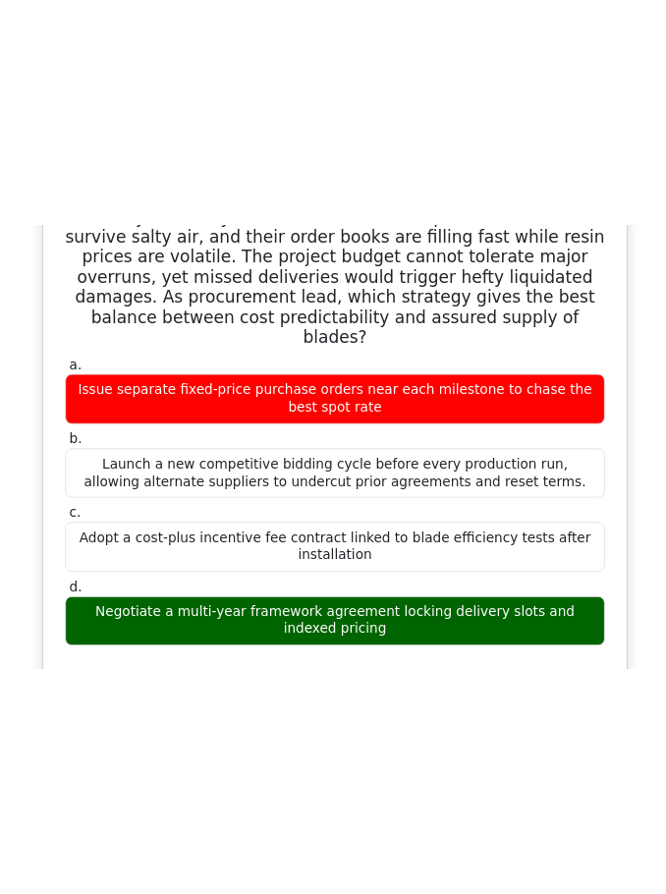
scroll to position [2241, 0]
